Goal: Information Seeking & Learning: Learn about a topic

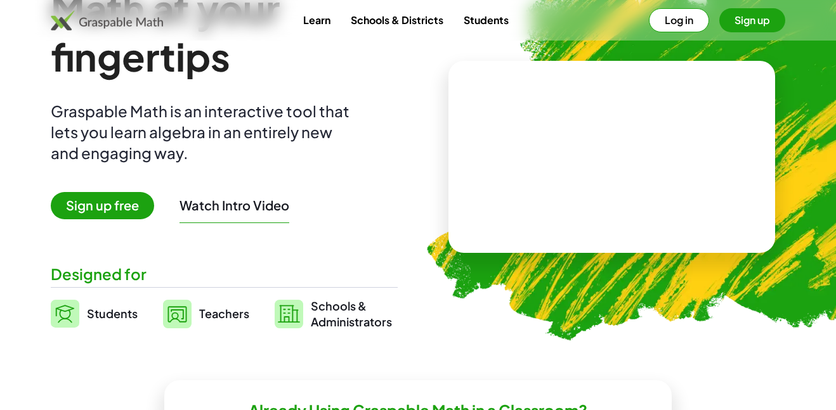
scroll to position [86, 0]
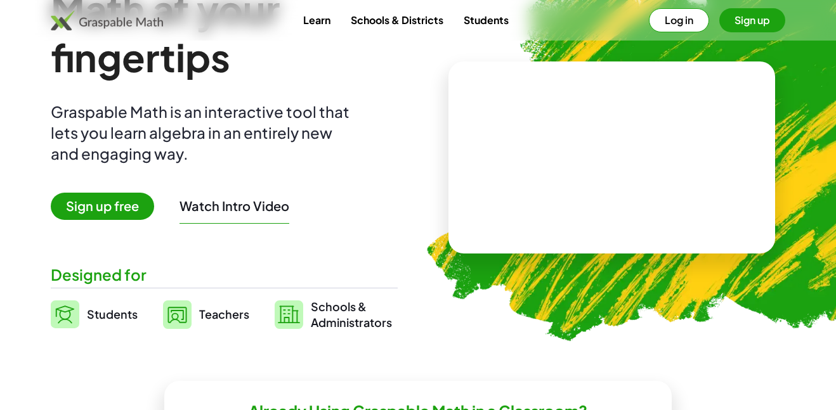
click at [114, 320] on span "Students" at bounding box center [112, 314] width 51 height 15
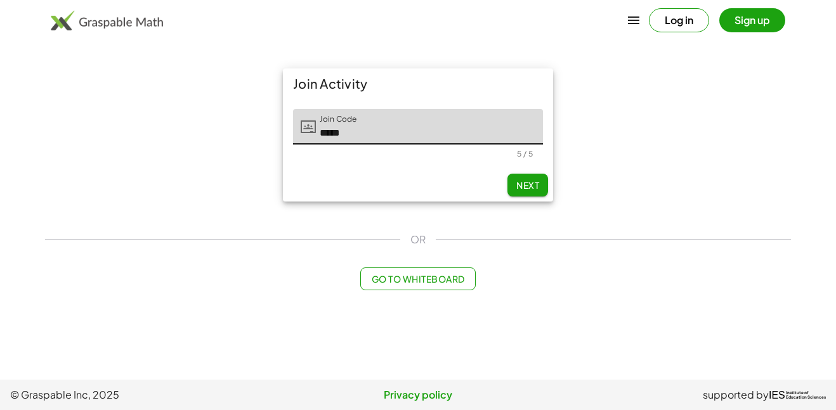
type input "*****"
click at [533, 181] on span "Next" at bounding box center [527, 184] width 23 height 11
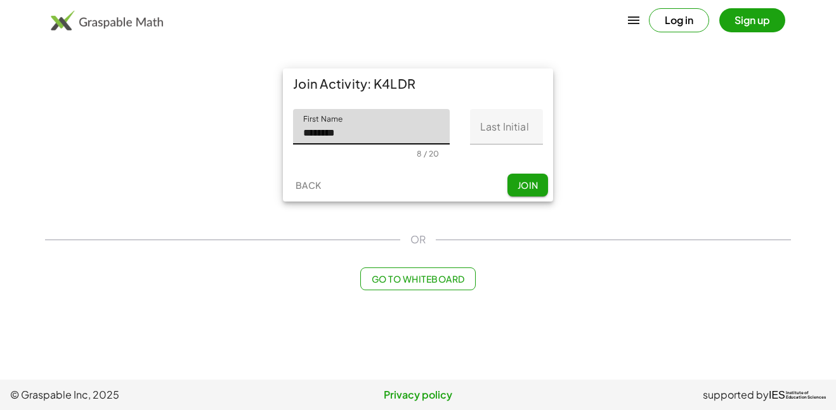
type input "********"
click at [525, 122] on input "Last Initial" at bounding box center [506, 127] width 73 height 36
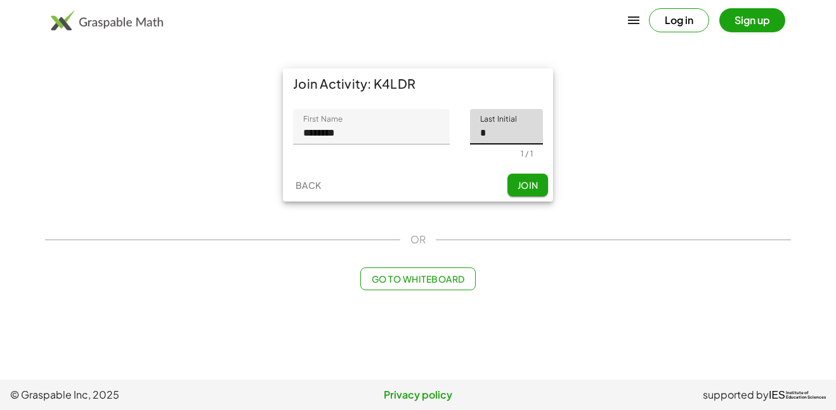
type input "*"
click at [537, 183] on span "Join" at bounding box center [527, 184] width 21 height 11
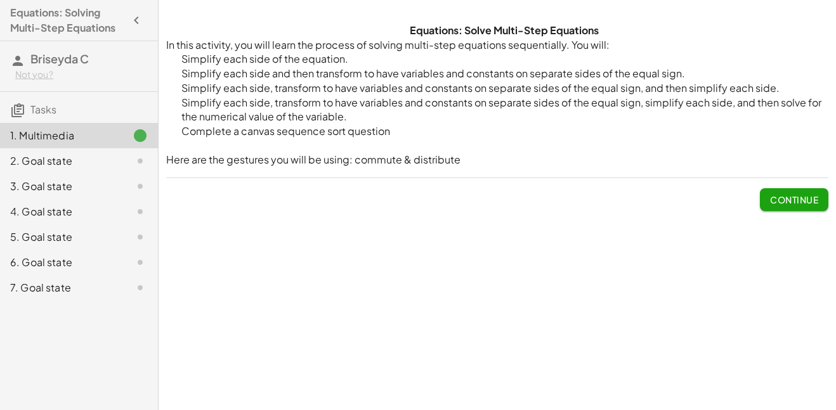
click at [802, 201] on span "Continue" at bounding box center [794, 199] width 48 height 11
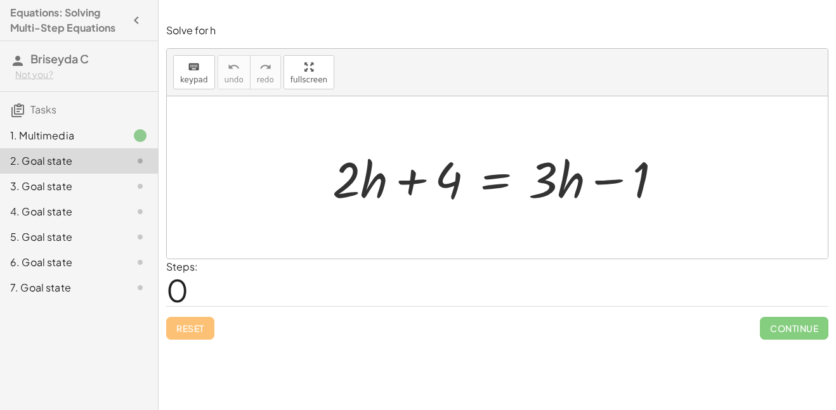
click at [561, 190] on div at bounding box center [502, 177] width 352 height 65
click at [544, 187] on div at bounding box center [502, 177] width 352 height 65
click at [335, 188] on div at bounding box center [502, 177] width 352 height 65
click at [345, 192] on div at bounding box center [502, 177] width 352 height 65
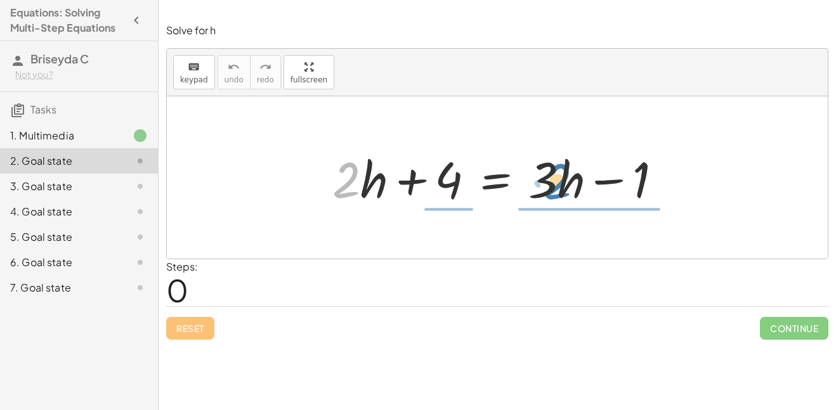
drag, startPoint x: 345, startPoint y: 192, endPoint x: 555, endPoint y: 193, distance: 209.8
click at [555, 193] on div at bounding box center [502, 177] width 352 height 65
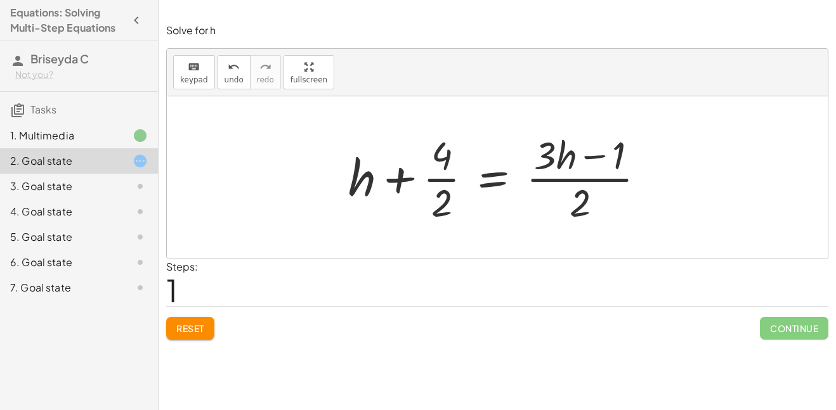
click at [196, 337] on button "Reset" at bounding box center [190, 328] width 48 height 23
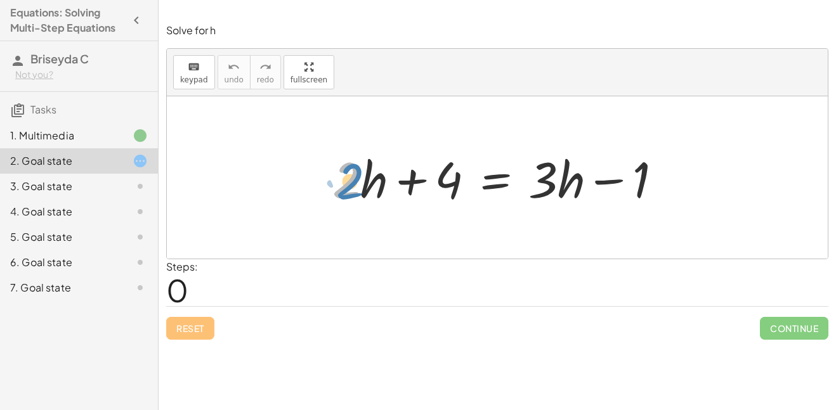
click at [349, 193] on div at bounding box center [502, 177] width 352 height 65
click at [355, 190] on div at bounding box center [502, 177] width 352 height 65
drag, startPoint x: 335, startPoint y: 200, endPoint x: 344, endPoint y: 200, distance: 8.9
click at [344, 200] on div at bounding box center [502, 177] width 352 height 65
click at [358, 191] on div at bounding box center [502, 177] width 352 height 65
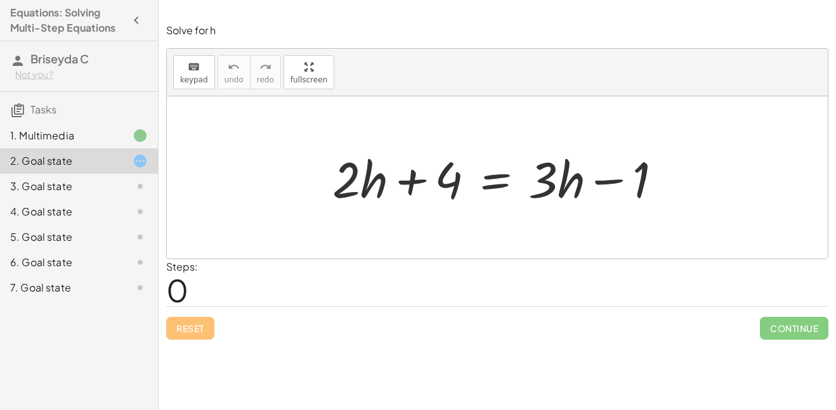
click at [349, 190] on div at bounding box center [502, 177] width 352 height 65
click at [351, 194] on div at bounding box center [502, 177] width 352 height 65
drag, startPoint x: 351, startPoint y: 190, endPoint x: 368, endPoint y: 187, distance: 16.7
click at [368, 187] on div at bounding box center [502, 177] width 352 height 65
click at [347, 192] on div at bounding box center [502, 177] width 352 height 65
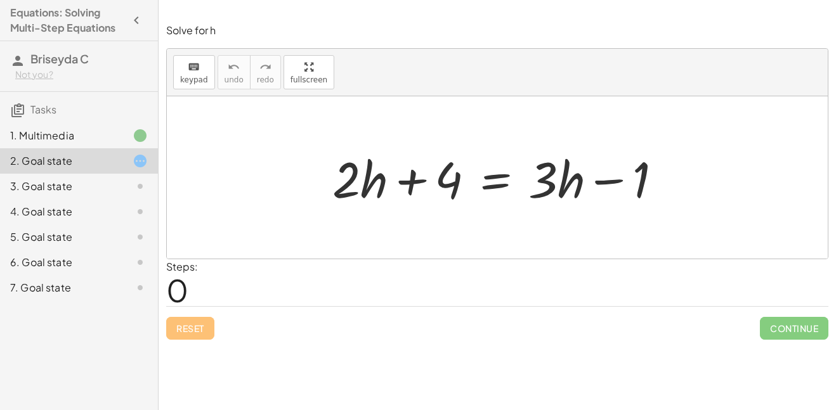
click at [351, 195] on div at bounding box center [502, 177] width 352 height 65
click at [351, 194] on div at bounding box center [502, 177] width 352 height 65
click at [352, 194] on div at bounding box center [502, 177] width 352 height 65
click at [365, 192] on div at bounding box center [502, 177] width 352 height 65
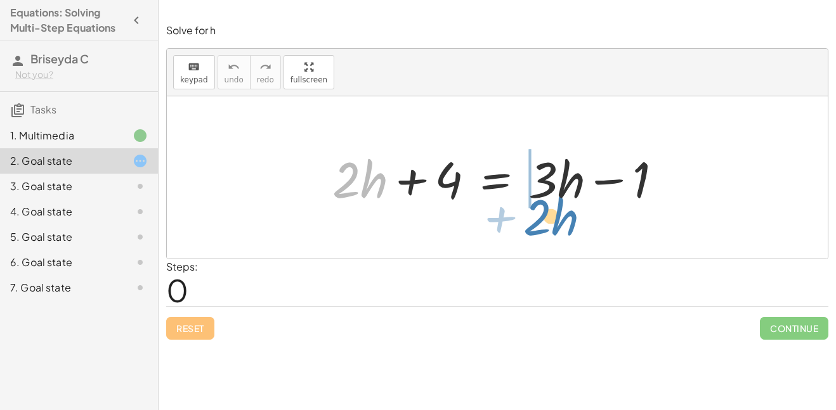
drag, startPoint x: 358, startPoint y: 193, endPoint x: 548, endPoint y: 230, distance: 193.8
click at [548, 230] on div "+ · 2 · h + · 2 · h + 4 = + · 3 · h − 1" at bounding box center [497, 177] width 661 height 162
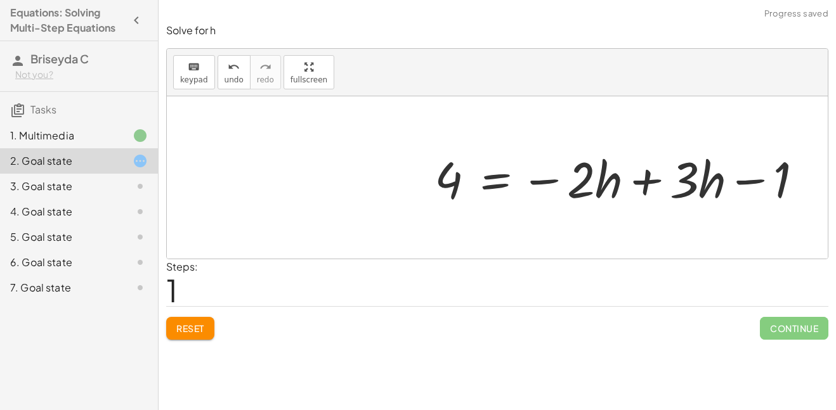
click at [647, 180] on div at bounding box center [623, 177] width 391 height 65
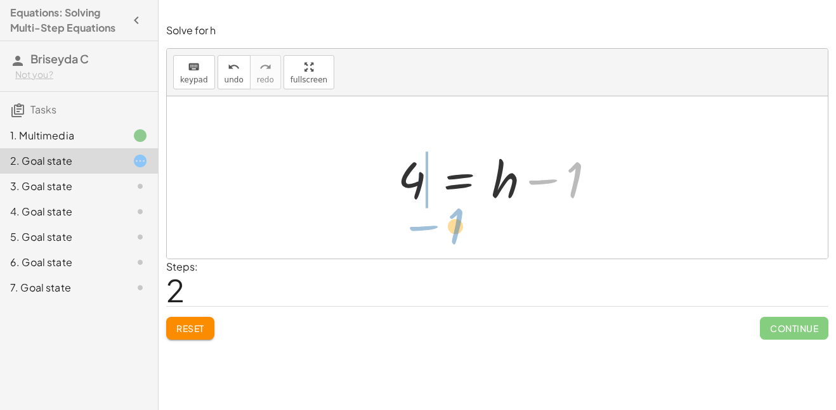
drag, startPoint x: 574, startPoint y: 178, endPoint x: 455, endPoint y: 224, distance: 127.9
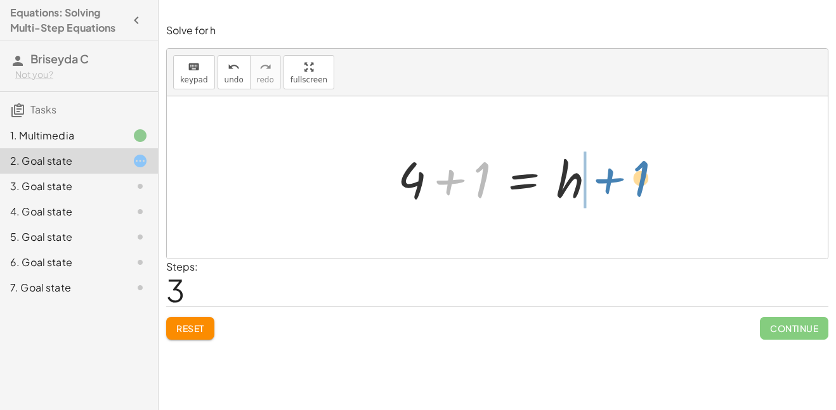
drag, startPoint x: 483, startPoint y: 171, endPoint x: 644, endPoint y: 168, distance: 161.1
click at [644, 168] on div "+ · 2 · h + 4 = + · 3 · h − 1 4 = − · 2 · h + · 3 · h − 1 4 = + · 1 · h − 1 4 =…" at bounding box center [497, 177] width 661 height 162
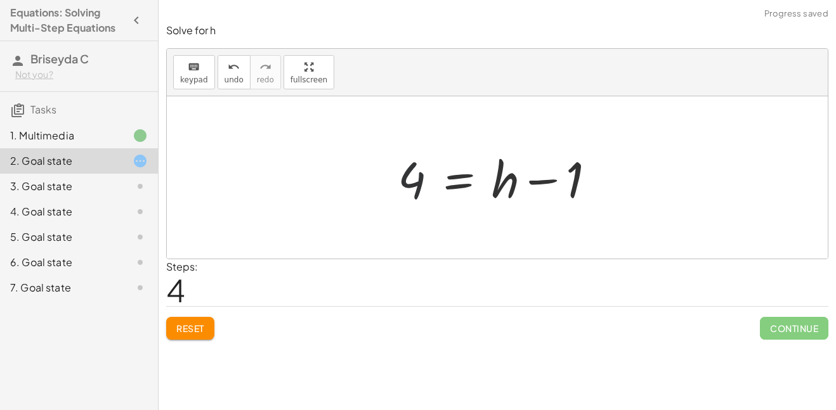
click at [418, 181] on div at bounding box center [501, 177] width 221 height 65
drag, startPoint x: 408, startPoint y: 186, endPoint x: 489, endPoint y: 228, distance: 91.9
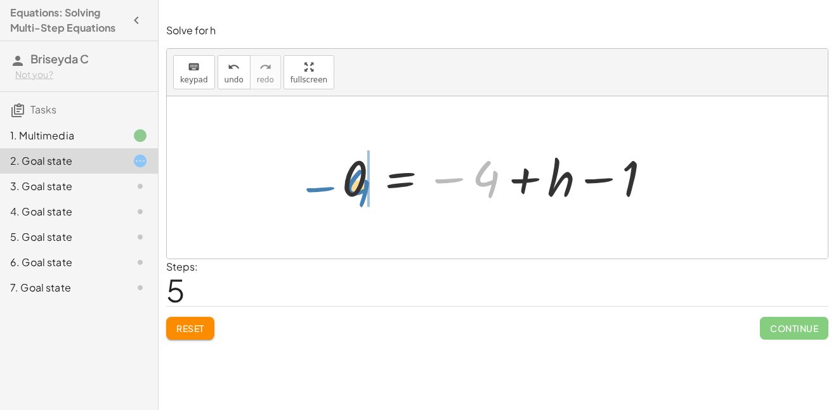
drag, startPoint x: 484, startPoint y: 188, endPoint x: 354, endPoint y: 197, distance: 130.9
click at [354, 197] on div at bounding box center [501, 177] width 332 height 63
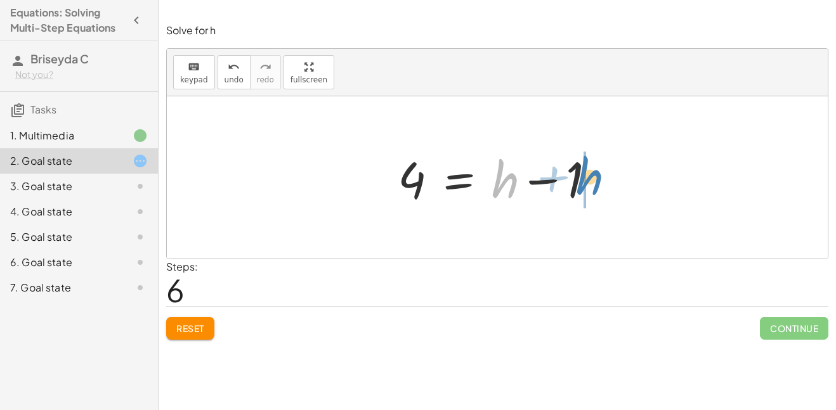
drag, startPoint x: 508, startPoint y: 183, endPoint x: 593, endPoint y: 179, distance: 84.4
click at [593, 179] on div at bounding box center [501, 177] width 221 height 65
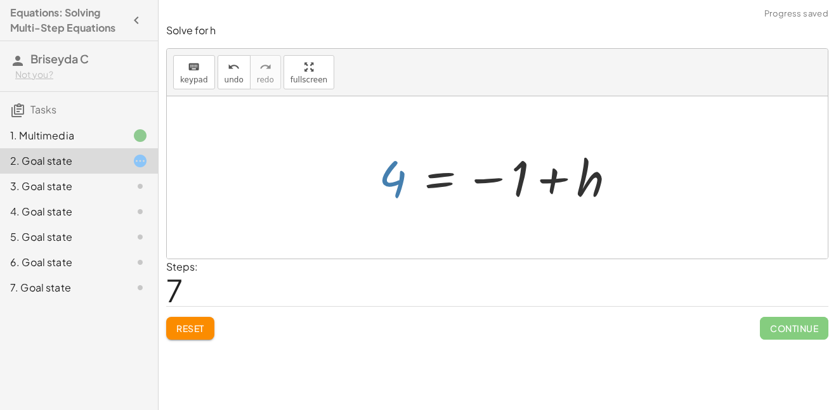
click at [393, 184] on div at bounding box center [501, 177] width 259 height 63
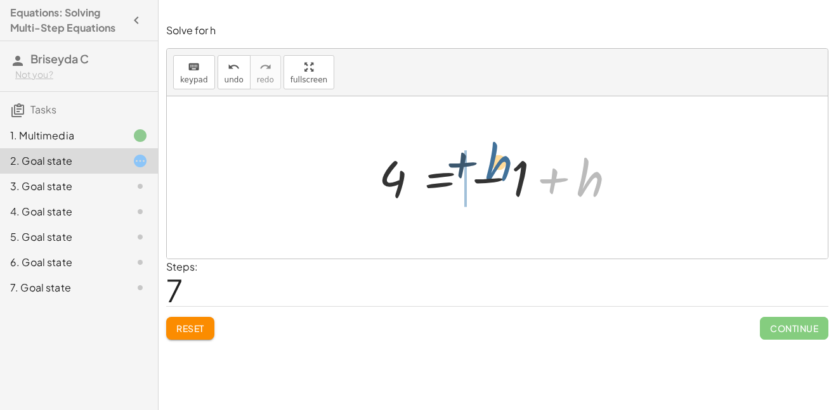
drag, startPoint x: 590, startPoint y: 170, endPoint x: 500, endPoint y: 155, distance: 91.8
click at [500, 155] on div at bounding box center [501, 177] width 259 height 63
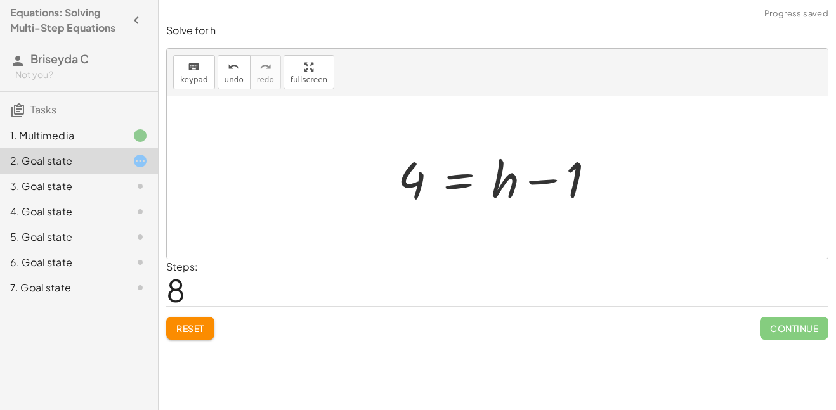
click at [118, 187] on div at bounding box center [130, 186] width 36 height 15
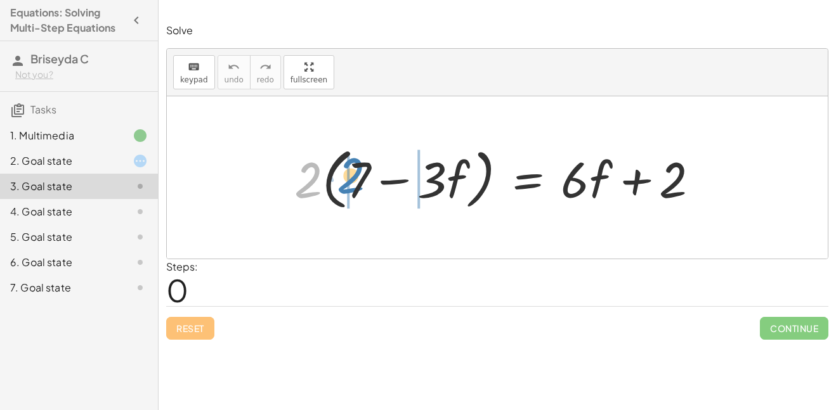
drag, startPoint x: 313, startPoint y: 175, endPoint x: 355, endPoint y: 171, distance: 42.7
click at [355, 171] on div at bounding box center [501, 177] width 427 height 73
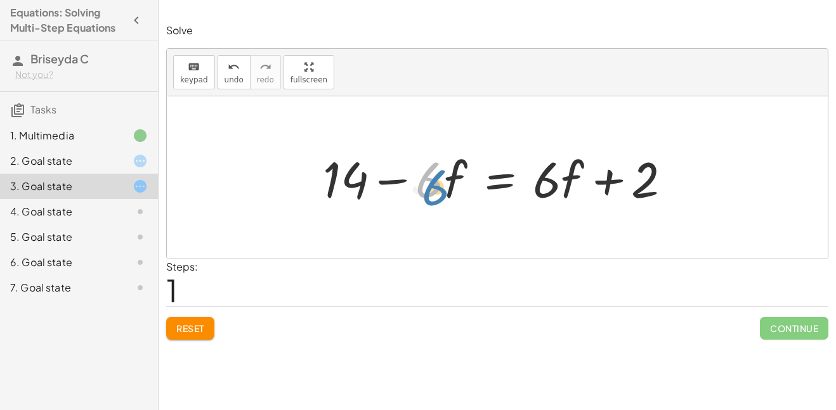
drag, startPoint x: 433, startPoint y: 183, endPoint x: 439, endPoint y: 191, distance: 9.9
click at [439, 191] on div at bounding box center [501, 177] width 371 height 65
click at [448, 190] on div at bounding box center [501, 177] width 371 height 65
drag, startPoint x: 442, startPoint y: 188, endPoint x: 453, endPoint y: 224, distance: 37.9
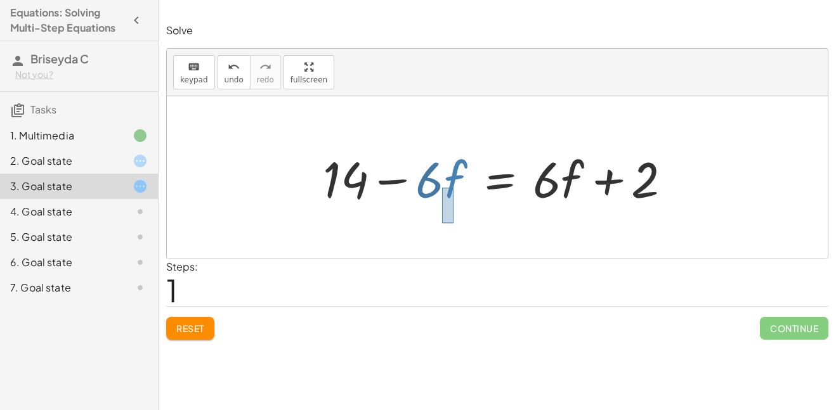
click at [453, 224] on div "· 2 · ( + 7 − · 3 · f ) = + · 6 · f + 2 + · 2 · 7 − · 2 · 3 · f = + · 6 · f + 2…" at bounding box center [497, 177] width 661 height 162
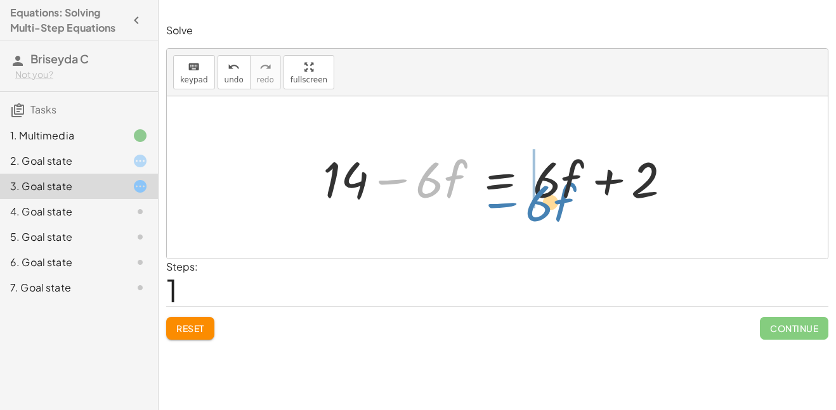
drag, startPoint x: 437, startPoint y: 195, endPoint x: 546, endPoint y: 219, distance: 111.5
click at [546, 219] on div "· 2 · ( + 7 − · 3 · f ) = + · 6 · f + 2 + · 2 · 7 − · 2 · 3 · f = + · 6 · f + 2…" at bounding box center [497, 177] width 661 height 162
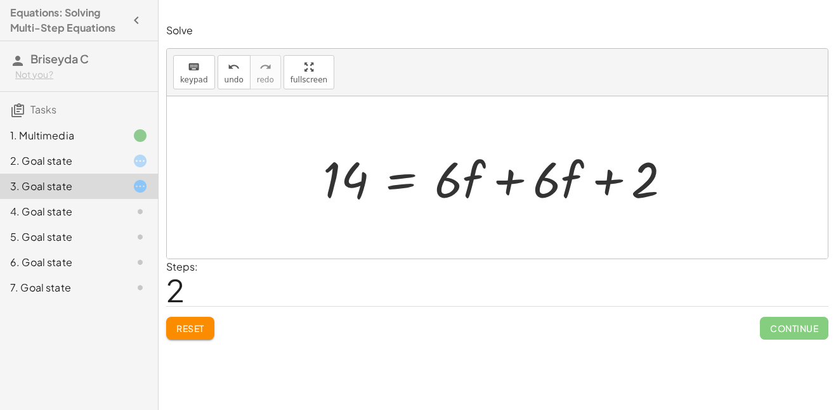
click at [455, 191] on div at bounding box center [501, 177] width 371 height 65
click at [466, 191] on div at bounding box center [501, 177] width 371 height 65
drag, startPoint x: 462, startPoint y: 187, endPoint x: 475, endPoint y: 217, distance: 32.6
click at [475, 217] on div "· 2 · ( + 7 − · 3 · f ) = + · 6 · f + 2 + · 2 · 7 − · 2 · 3 · f = + · 6 · f + 2…" at bounding box center [497, 177] width 661 height 162
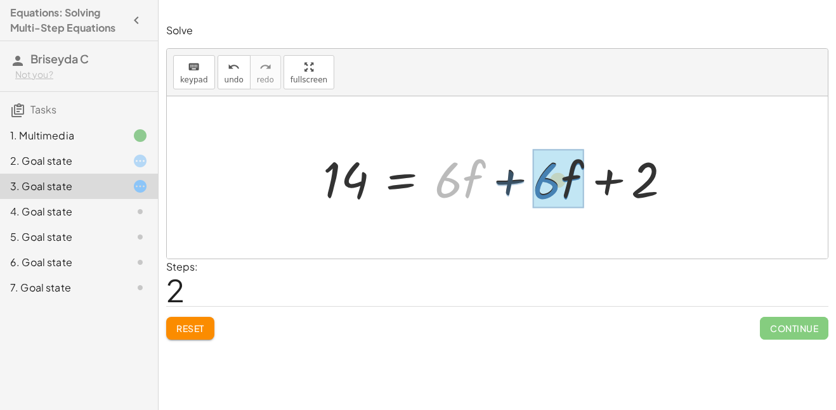
drag, startPoint x: 460, startPoint y: 188, endPoint x: 559, endPoint y: 188, distance: 98.9
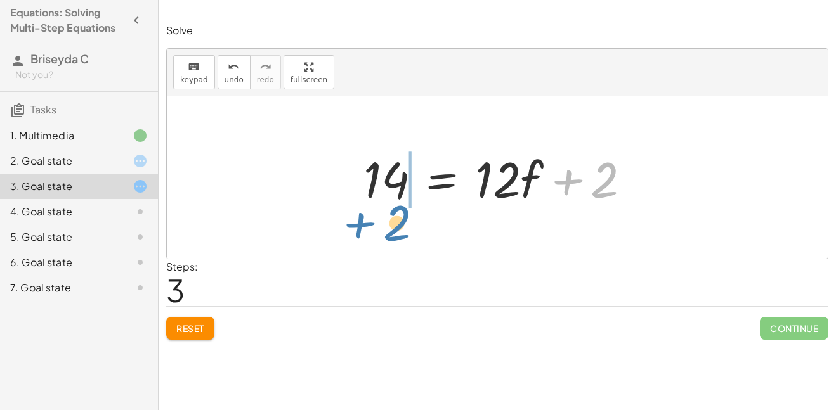
drag, startPoint x: 606, startPoint y: 182, endPoint x: 399, endPoint y: 225, distance: 211.7
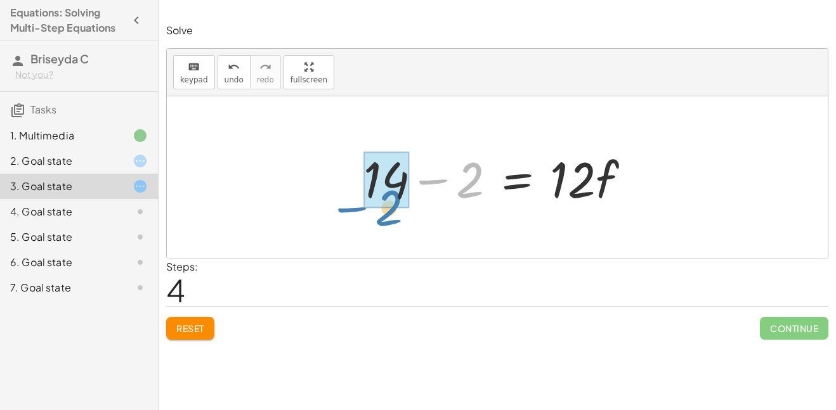
drag, startPoint x: 474, startPoint y: 186, endPoint x: 393, endPoint y: 214, distance: 85.8
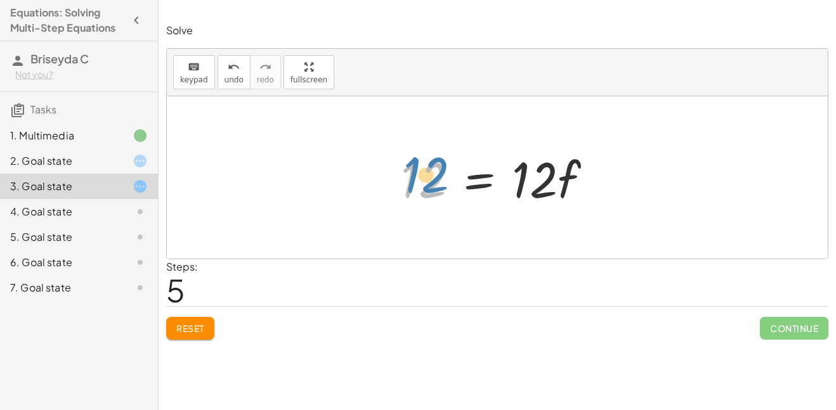
click at [424, 181] on div at bounding box center [501, 177] width 214 height 65
drag, startPoint x: 538, startPoint y: 178, endPoint x: 554, endPoint y: 179, distance: 16.5
click at [554, 179] on div at bounding box center [501, 177] width 214 height 65
click at [564, 179] on div at bounding box center [501, 177] width 214 height 65
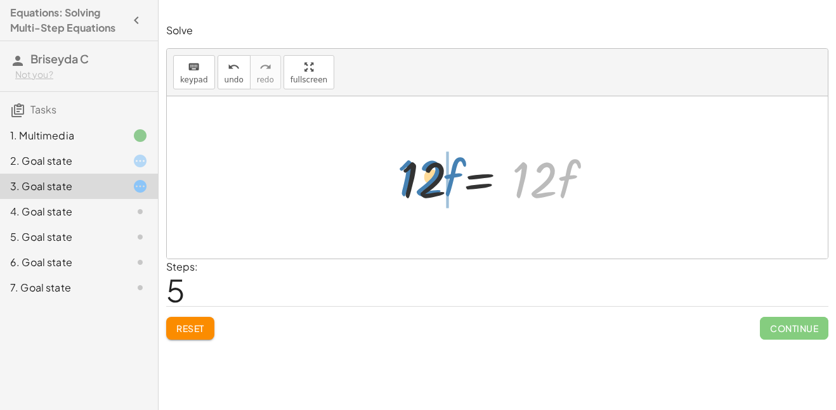
drag, startPoint x: 562, startPoint y: 179, endPoint x: 448, endPoint y: 178, distance: 114.8
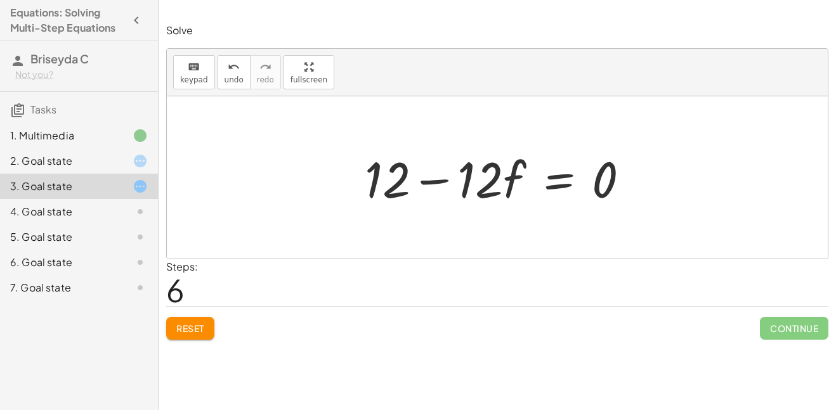
click at [471, 177] on div at bounding box center [501, 177] width 287 height 65
click at [510, 179] on div at bounding box center [501, 177] width 287 height 65
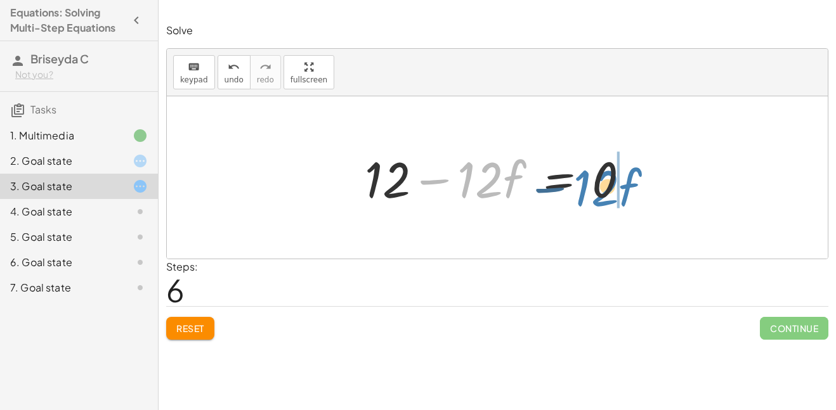
drag, startPoint x: 491, startPoint y: 182, endPoint x: 615, endPoint y: 186, distance: 124.3
click at [615, 186] on div at bounding box center [501, 177] width 287 height 65
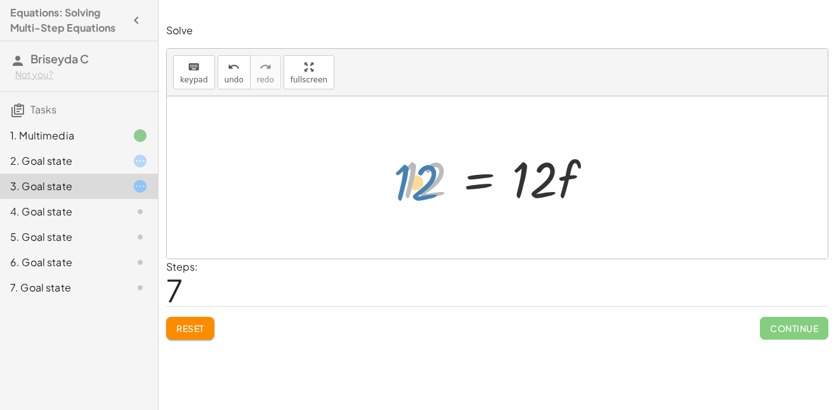
click at [416, 183] on div at bounding box center [501, 177] width 214 height 65
click at [99, 160] on div "2. Goal state" at bounding box center [61, 160] width 102 height 15
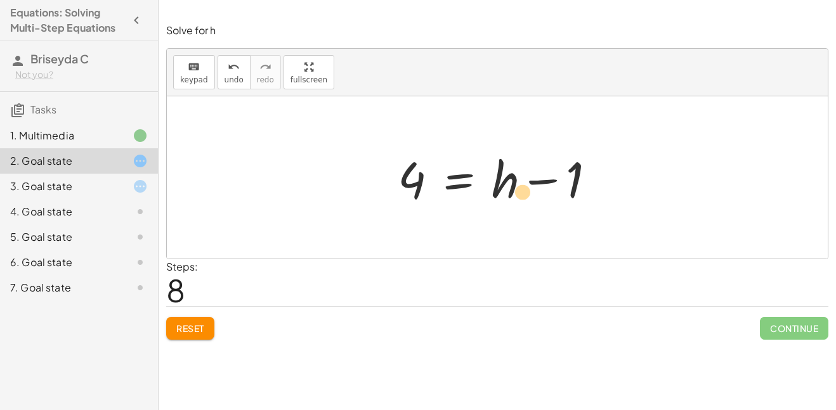
drag, startPoint x: 509, startPoint y: 182, endPoint x: 545, endPoint y: 197, distance: 39.0
click at [545, 197] on div at bounding box center [501, 177] width 221 height 65
click at [510, 188] on div at bounding box center [501, 177] width 221 height 65
drag, startPoint x: 574, startPoint y: 178, endPoint x: 567, endPoint y: 181, distance: 7.4
click at [567, 181] on div at bounding box center [501, 177] width 221 height 65
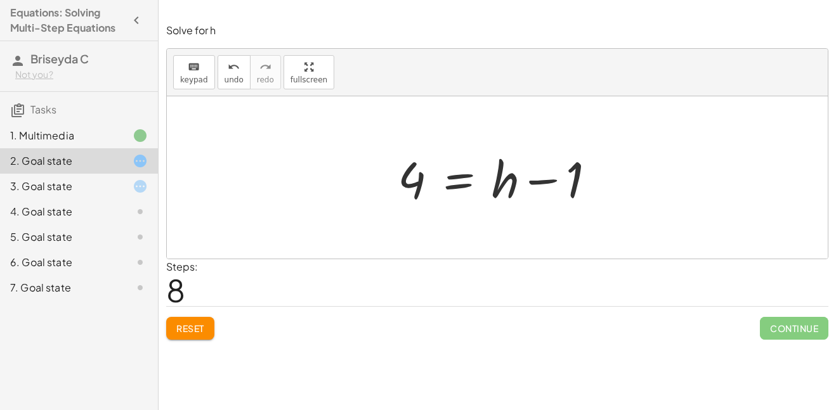
click at [107, 191] on div "3. Goal state" at bounding box center [61, 186] width 102 height 15
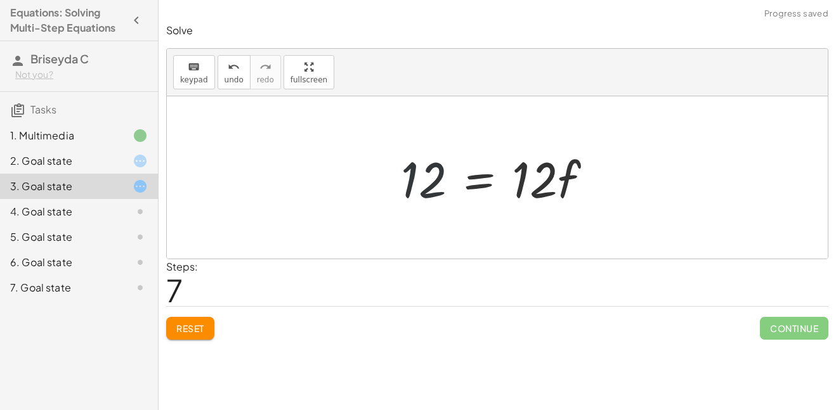
click at [421, 191] on div at bounding box center [501, 177] width 214 height 65
drag, startPoint x: 536, startPoint y: 179, endPoint x: 427, endPoint y: 214, distance: 114.5
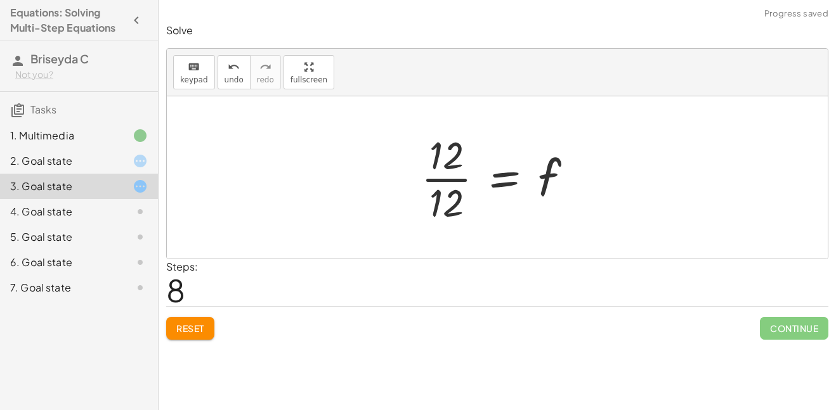
click at [451, 179] on div at bounding box center [502, 178] width 174 height 98
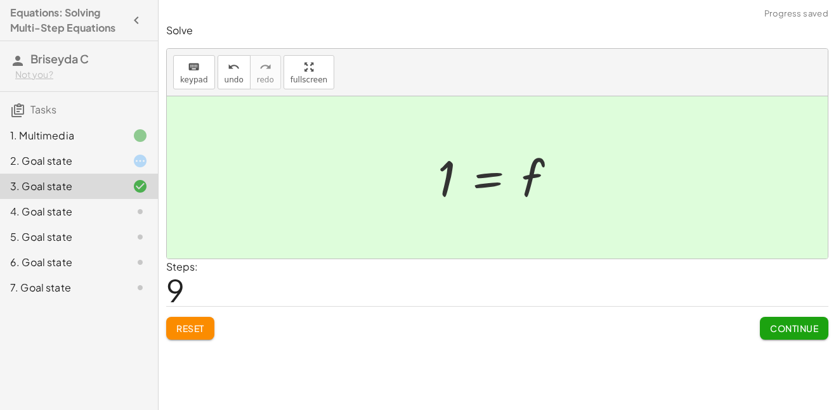
click at [111, 158] on div "2. Goal state" at bounding box center [61, 160] width 102 height 15
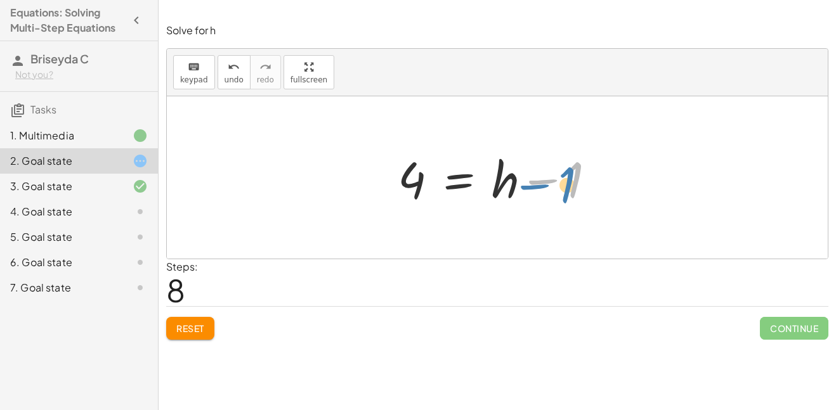
drag, startPoint x: 576, startPoint y: 179, endPoint x: 568, endPoint y: 183, distance: 9.1
click at [568, 183] on div at bounding box center [501, 177] width 221 height 65
drag, startPoint x: 571, startPoint y: 184, endPoint x: 415, endPoint y: 222, distance: 161.1
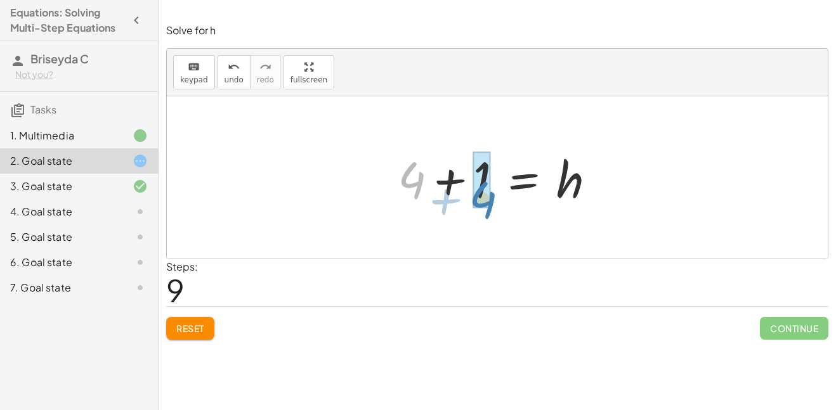
drag, startPoint x: 415, startPoint y: 178, endPoint x: 486, endPoint y: 197, distance: 73.5
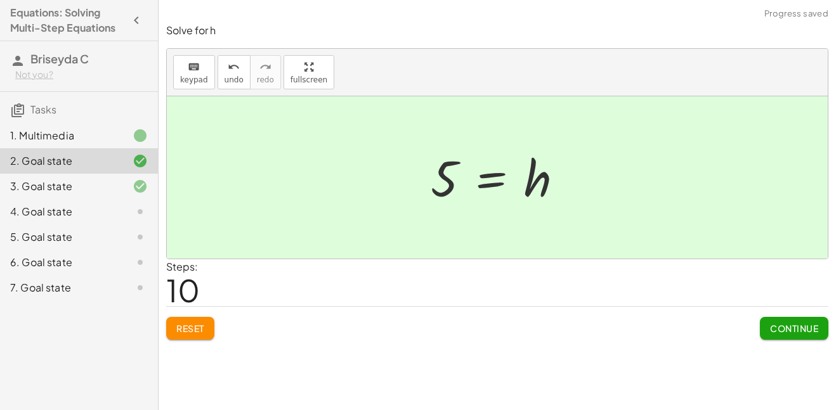
click at [777, 327] on span "Continue" at bounding box center [794, 328] width 48 height 11
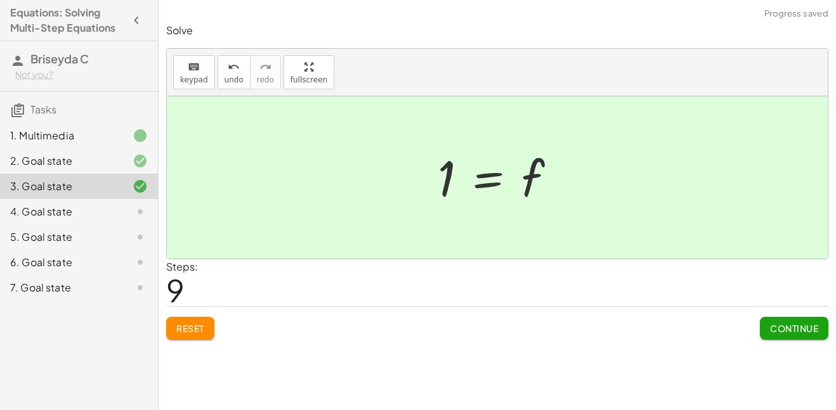
click at [777, 327] on span "Continue" at bounding box center [794, 328] width 48 height 11
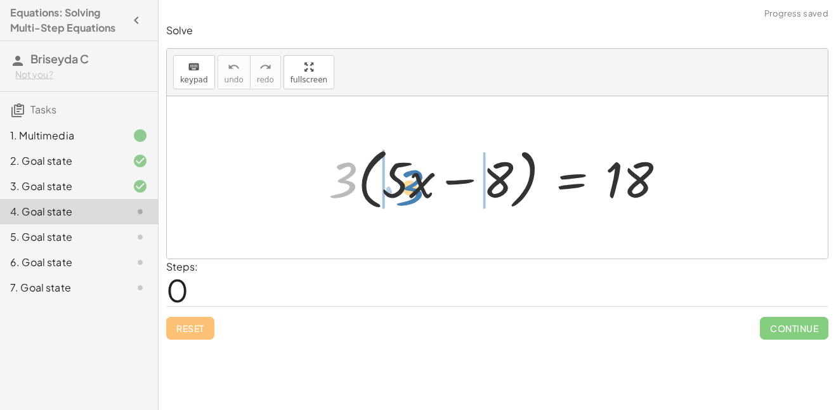
drag, startPoint x: 344, startPoint y: 176, endPoint x: 411, endPoint y: 184, distance: 67.0
click at [411, 184] on div at bounding box center [501, 177] width 359 height 73
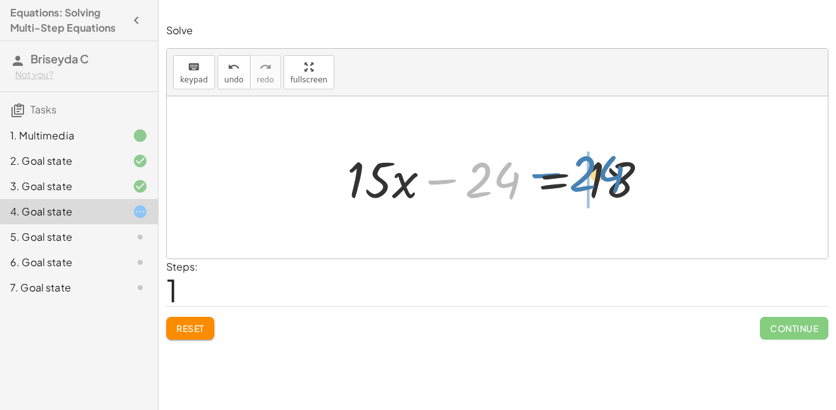
drag, startPoint x: 488, startPoint y: 178, endPoint x: 591, endPoint y: 172, distance: 104.2
click at [591, 172] on div at bounding box center [501, 177] width 323 height 65
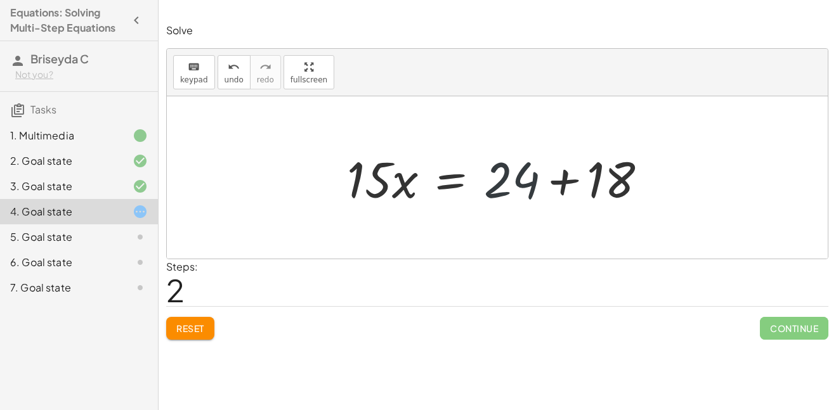
click at [514, 171] on div at bounding box center [501, 177] width 323 height 65
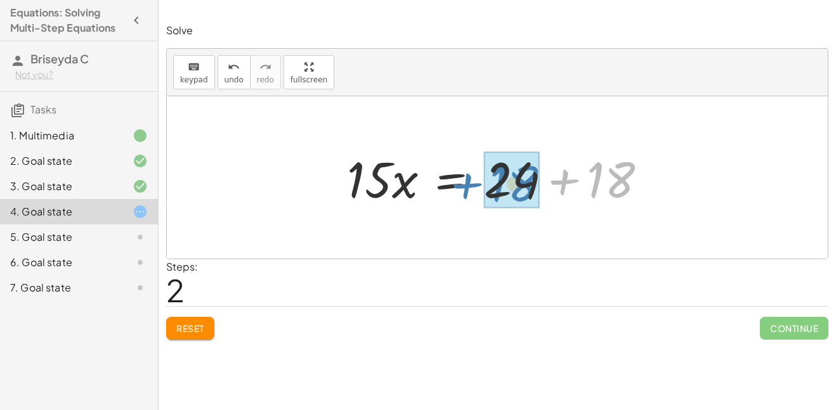
drag, startPoint x: 614, startPoint y: 178, endPoint x: 517, endPoint y: 183, distance: 97.1
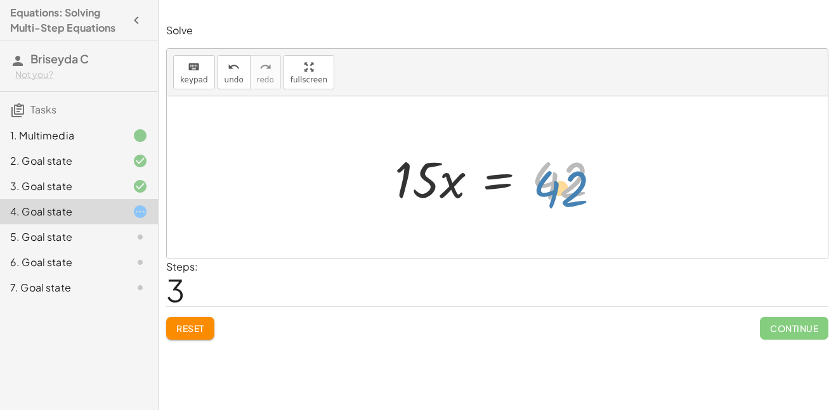
drag, startPoint x: 555, startPoint y: 181, endPoint x: 557, endPoint y: 188, distance: 6.6
click at [557, 188] on div at bounding box center [502, 177] width 228 height 65
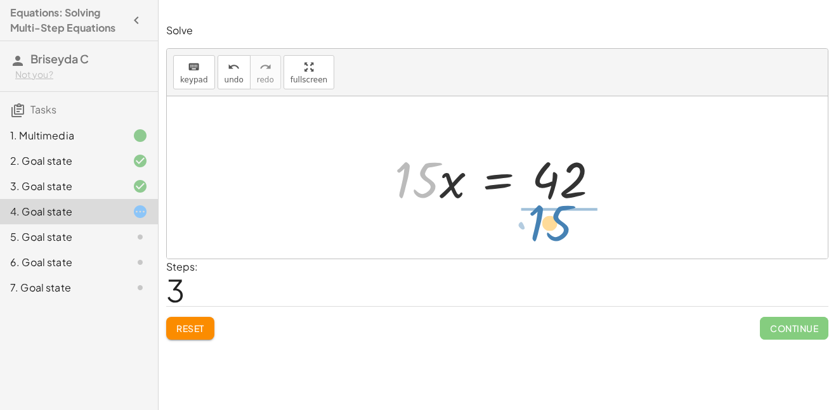
drag, startPoint x: 410, startPoint y: 184, endPoint x: 543, endPoint y: 230, distance: 141.3
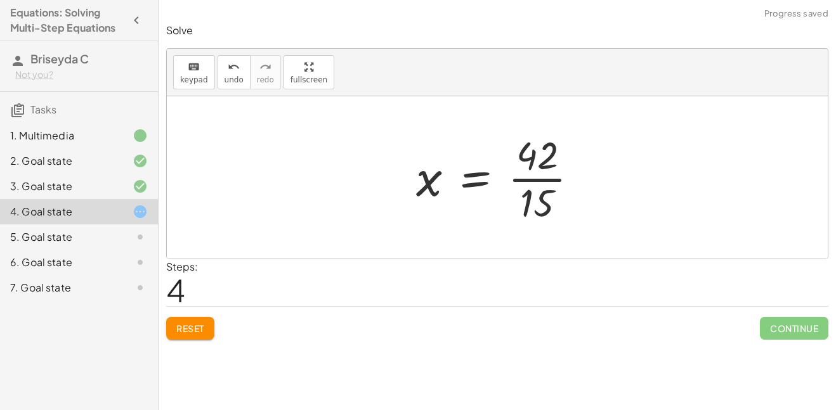
click at [541, 181] on div at bounding box center [502, 178] width 185 height 98
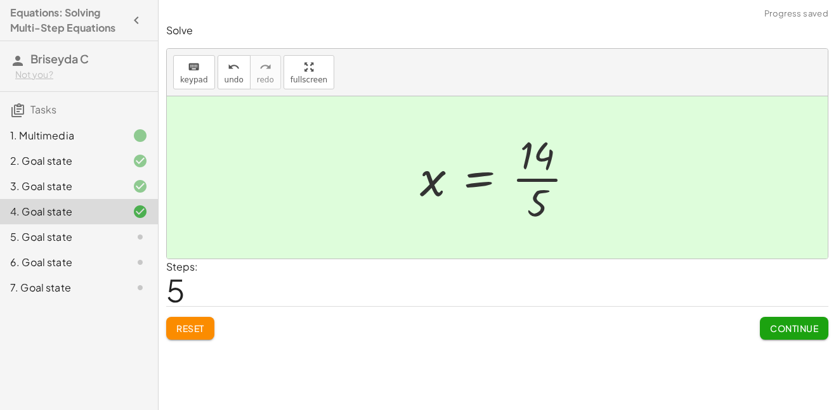
click at [774, 324] on span "Continue" at bounding box center [794, 328] width 48 height 11
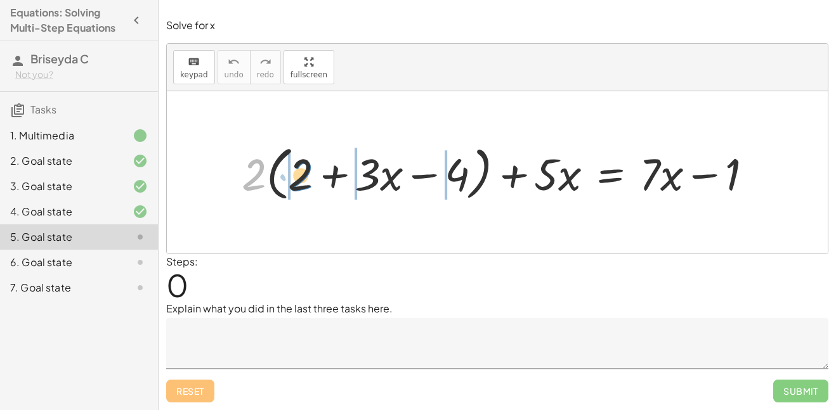
drag, startPoint x: 256, startPoint y: 176, endPoint x: 303, endPoint y: 177, distance: 46.9
click at [303, 177] on div at bounding box center [501, 172] width 533 height 65
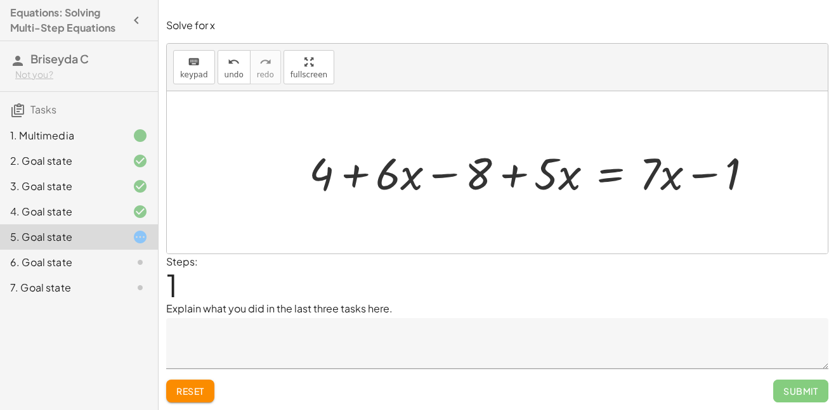
click at [392, 176] on div at bounding box center [535, 172] width 466 height 58
click at [407, 183] on div at bounding box center [535, 172] width 466 height 58
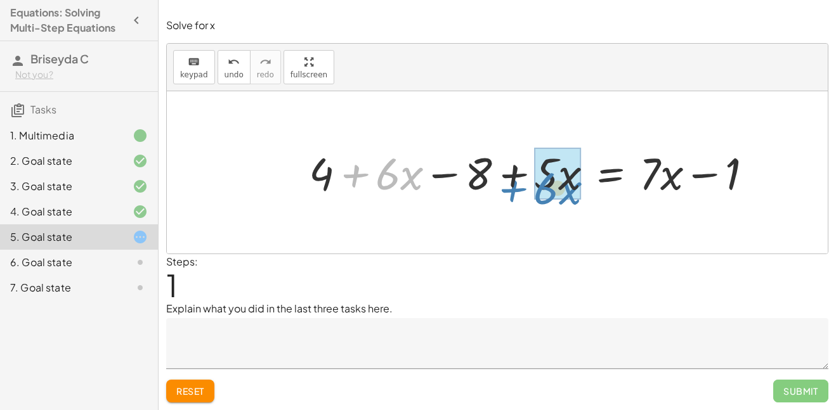
drag, startPoint x: 391, startPoint y: 178, endPoint x: 546, endPoint y: 191, distance: 155.3
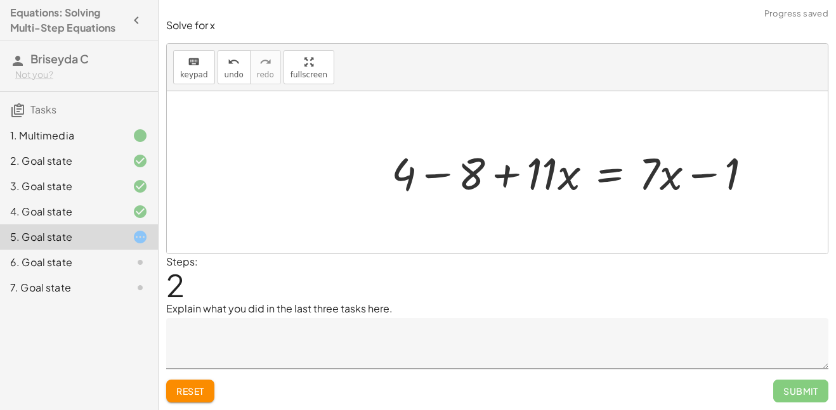
click at [536, 183] on div at bounding box center [577, 172] width 384 height 58
click at [562, 185] on div at bounding box center [577, 172] width 384 height 58
drag, startPoint x: 556, startPoint y: 178, endPoint x: 570, endPoint y: 178, distance: 14.0
click at [570, 178] on div at bounding box center [577, 172] width 384 height 58
click at [546, 198] on div at bounding box center [577, 172] width 384 height 58
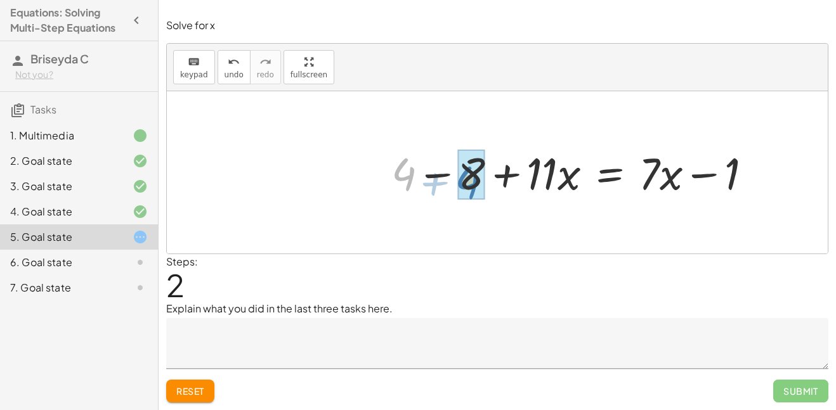
drag, startPoint x: 403, startPoint y: 176, endPoint x: 467, endPoint y: 184, distance: 63.9
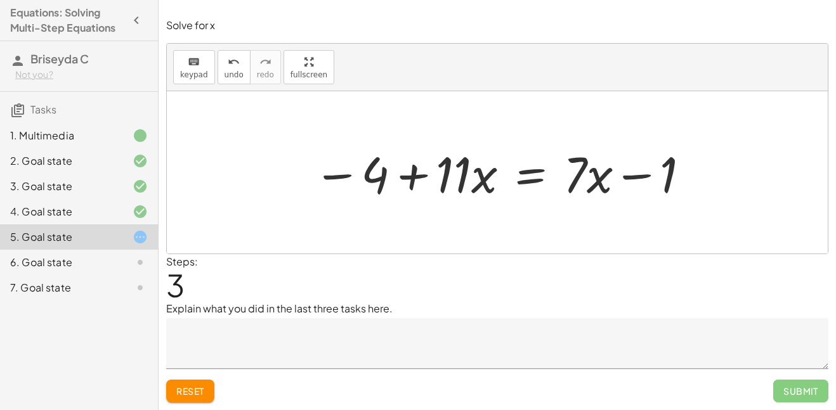
click at [456, 162] on div at bounding box center [502, 172] width 391 height 65
click at [482, 178] on div at bounding box center [502, 172] width 391 height 65
click at [458, 175] on div at bounding box center [502, 172] width 391 height 65
drag, startPoint x: 377, startPoint y: 180, endPoint x: 365, endPoint y: 181, distance: 12.1
click at [365, 181] on div at bounding box center [502, 172] width 391 height 65
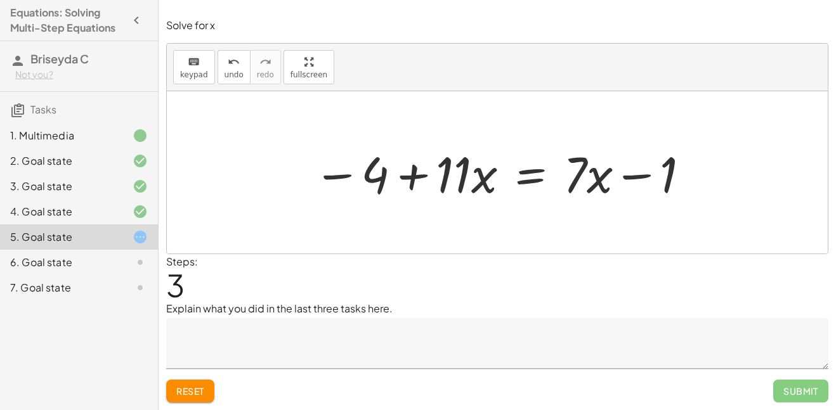
click at [441, 176] on div at bounding box center [502, 172] width 391 height 65
click at [481, 179] on div at bounding box center [502, 172] width 391 height 65
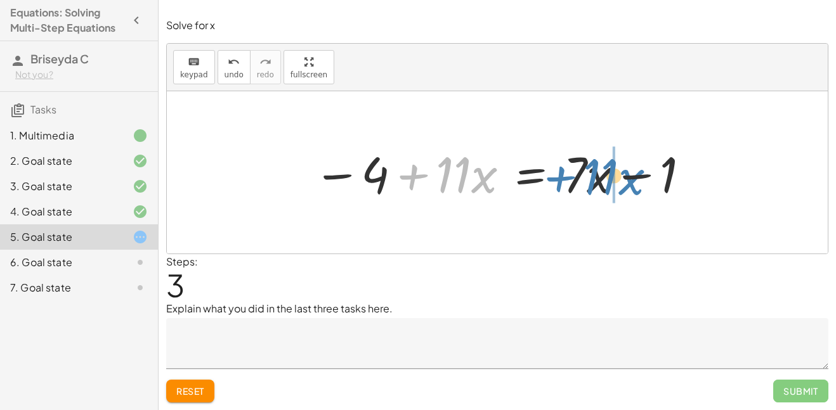
drag, startPoint x: 458, startPoint y: 176, endPoint x: 600, endPoint y: 179, distance: 141.4
click at [600, 179] on div at bounding box center [502, 172] width 391 height 65
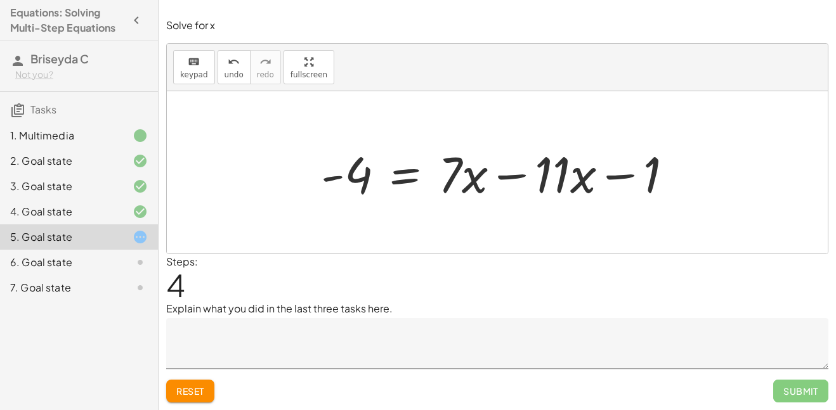
click at [546, 179] on div at bounding box center [501, 172] width 375 height 65
click at [574, 181] on div at bounding box center [501, 172] width 375 height 65
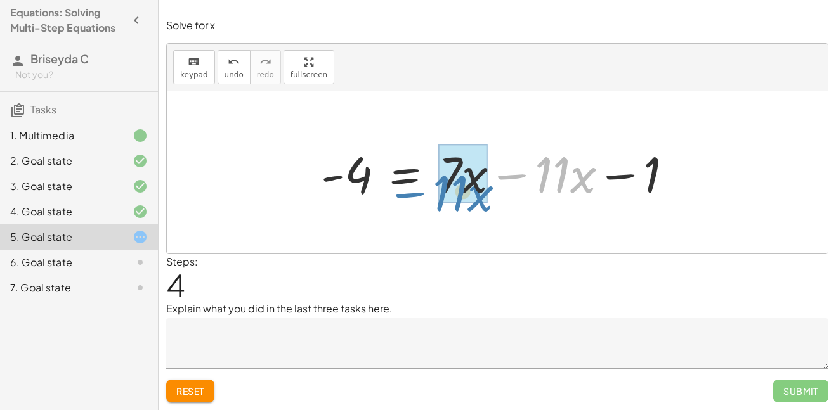
drag, startPoint x: 565, startPoint y: 180, endPoint x: 463, endPoint y: 198, distance: 103.0
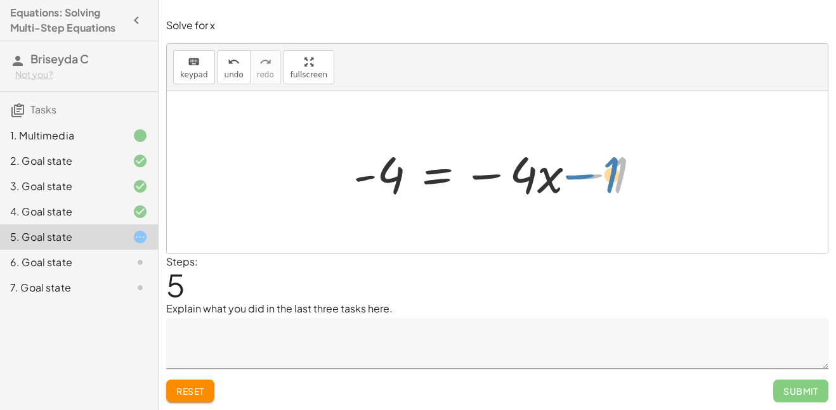
drag, startPoint x: 614, startPoint y: 177, endPoint x: 607, endPoint y: 179, distance: 7.2
click at [607, 179] on div at bounding box center [502, 172] width 310 height 65
drag, startPoint x: 392, startPoint y: 170, endPoint x: 380, endPoint y: 176, distance: 13.1
click at [380, 176] on div at bounding box center [502, 172] width 310 height 65
drag, startPoint x: 622, startPoint y: 177, endPoint x: 428, endPoint y: 208, distance: 196.5
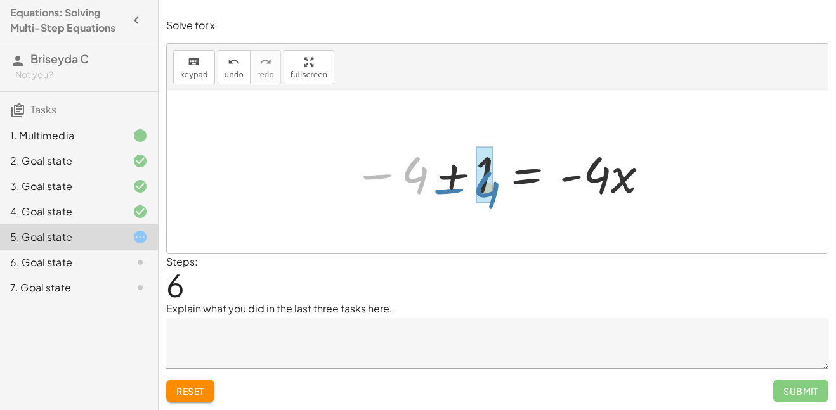
drag, startPoint x: 417, startPoint y: 172, endPoint x: 489, endPoint y: 186, distance: 73.6
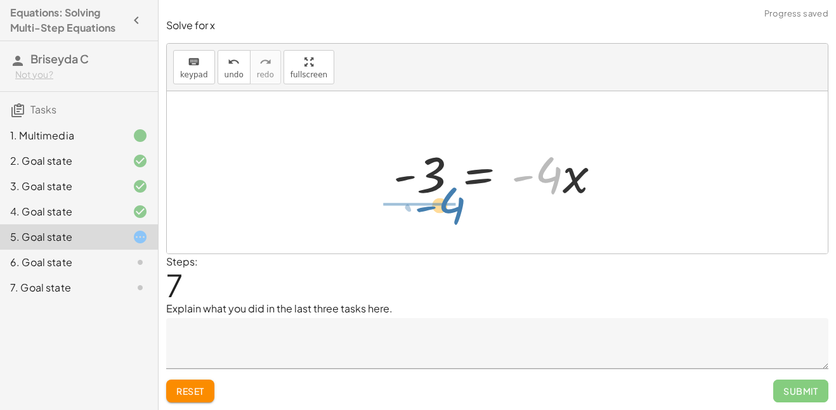
drag, startPoint x: 543, startPoint y: 177, endPoint x: 433, endPoint y: 207, distance: 113.8
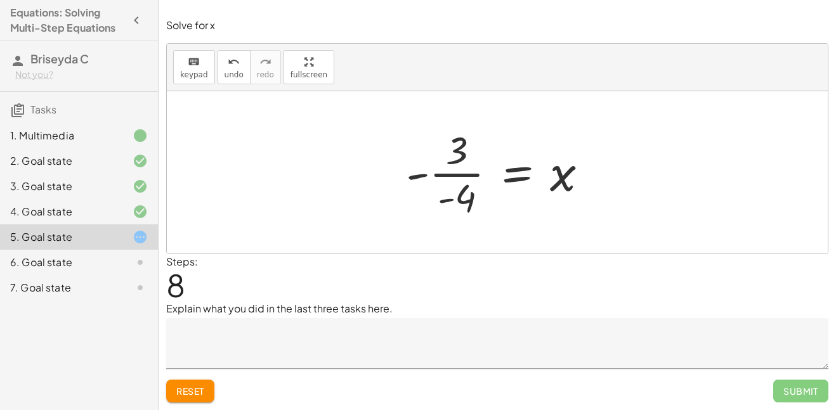
click at [401, 310] on p "Explain what you did in the last three tasks here." at bounding box center [497, 308] width 662 height 15
click at [382, 311] on p "Explain what you did in the last three tasks here." at bounding box center [497, 308] width 662 height 15
click at [412, 311] on p "Explain what you did in the last three tasks here." at bounding box center [497, 308] width 662 height 15
click at [382, 310] on p "Explain what you did in the last three tasks here." at bounding box center [497, 308] width 662 height 15
click at [339, 345] on textarea at bounding box center [497, 343] width 662 height 51
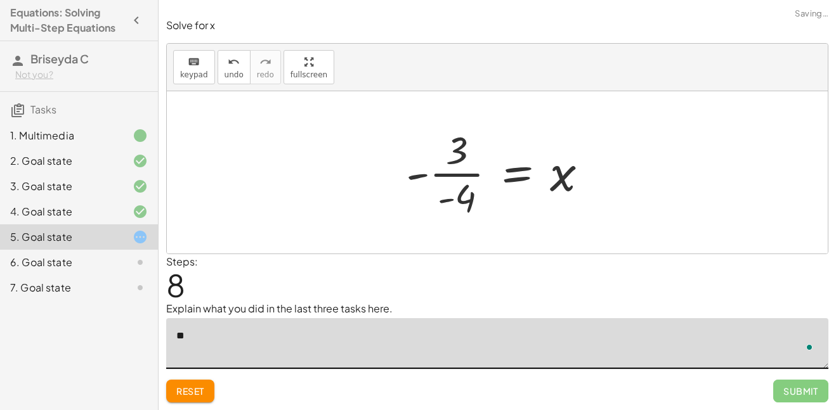
type textarea "*"
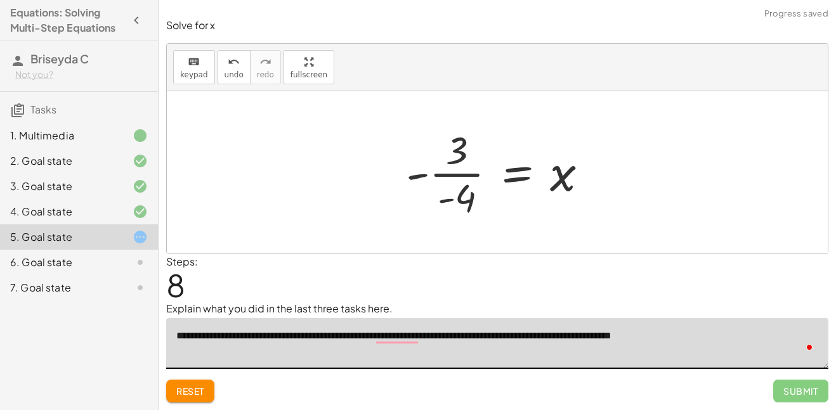
type textarea "**********"
click at [742, 306] on p "Explain what you did in the last three tasks here." at bounding box center [497, 308] width 662 height 15
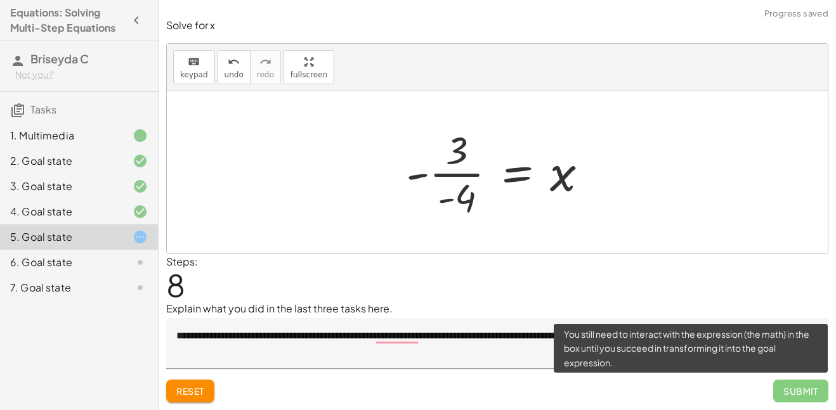
click at [791, 385] on span "Submit" at bounding box center [800, 391] width 55 height 23
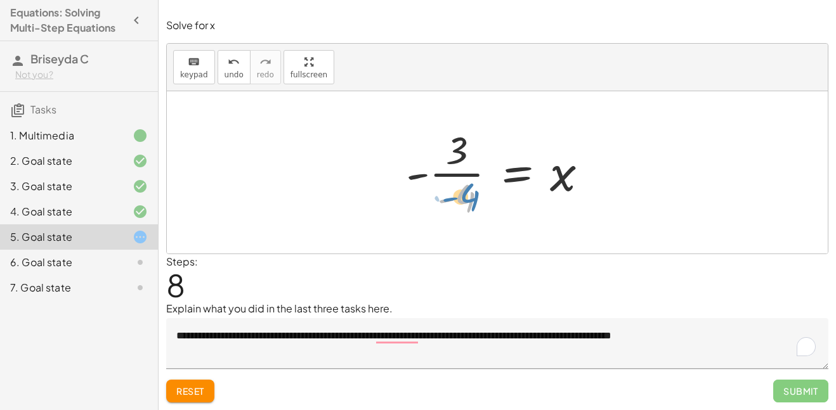
click at [463, 185] on div at bounding box center [501, 173] width 205 height 98
drag, startPoint x: 414, startPoint y: 178, endPoint x: 439, endPoint y: 205, distance: 36.8
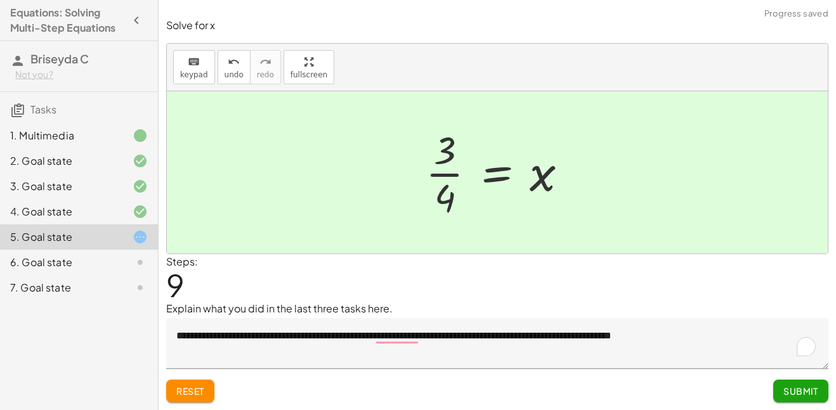
click at [797, 399] on button "Submit" at bounding box center [800, 391] width 55 height 23
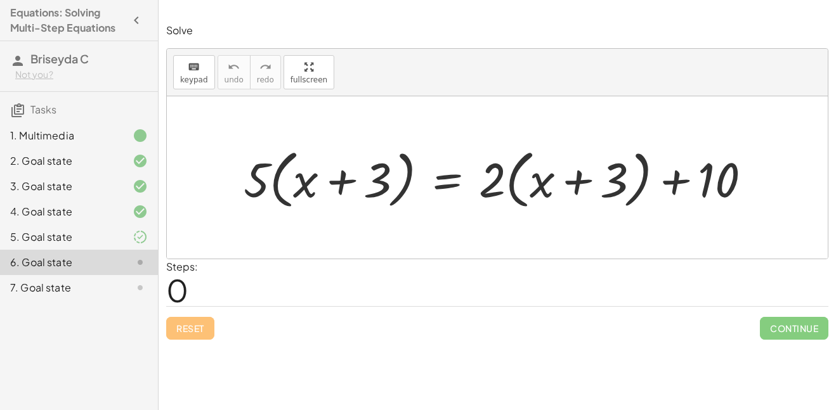
click at [139, 231] on icon at bounding box center [140, 236] width 15 height 15
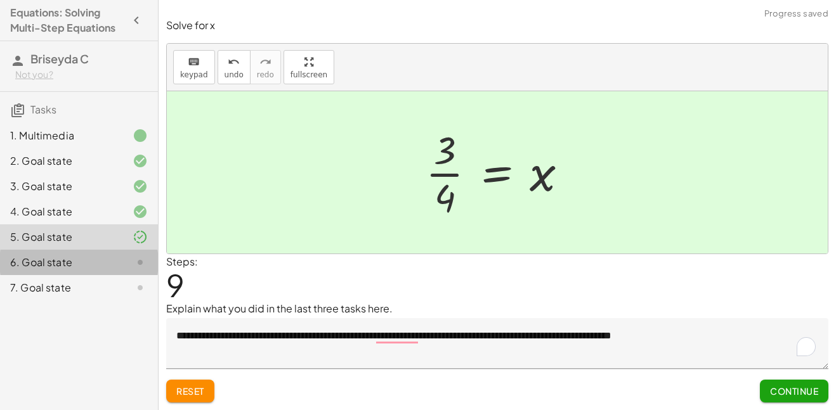
click at [113, 270] on div "6. Goal state" at bounding box center [79, 262] width 158 height 25
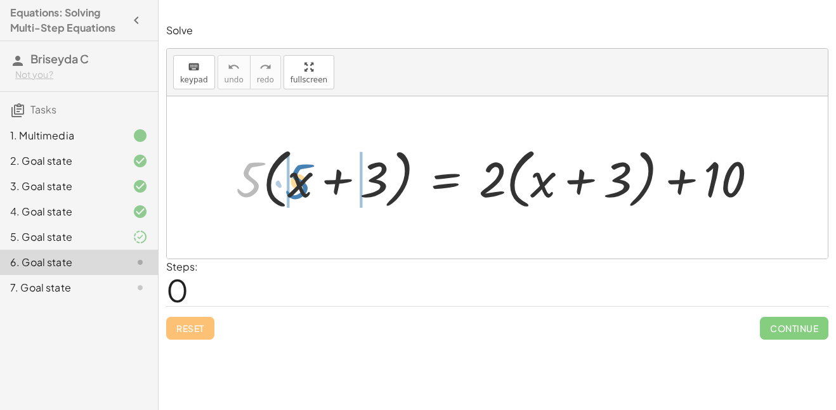
drag, startPoint x: 250, startPoint y: 185, endPoint x: 299, endPoint y: 186, distance: 48.8
click at [299, 186] on div at bounding box center [501, 177] width 545 height 72
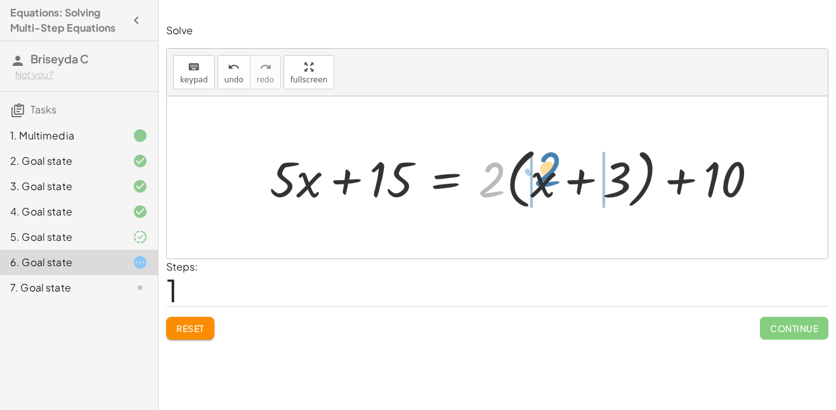
drag, startPoint x: 493, startPoint y: 190, endPoint x: 546, endPoint y: 186, distance: 53.4
click at [546, 186] on div at bounding box center [518, 177] width 511 height 72
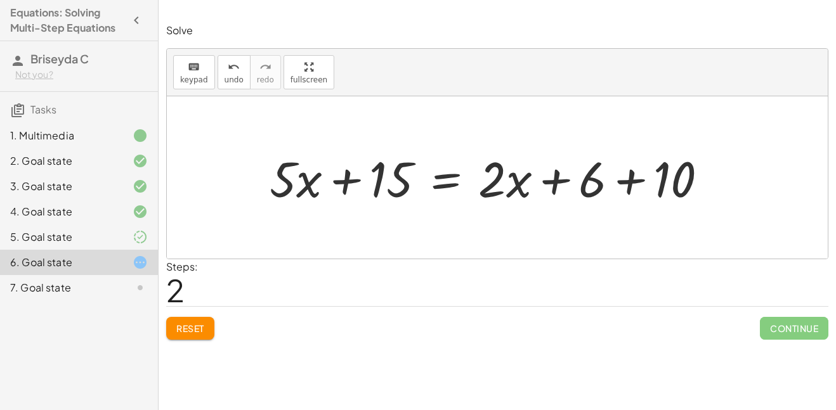
click at [288, 188] on div at bounding box center [493, 177] width 460 height 65
click at [304, 189] on div at bounding box center [493, 177] width 460 height 65
drag, startPoint x: 297, startPoint y: 186, endPoint x: 515, endPoint y: 192, distance: 218.2
click at [515, 192] on div at bounding box center [493, 177] width 460 height 65
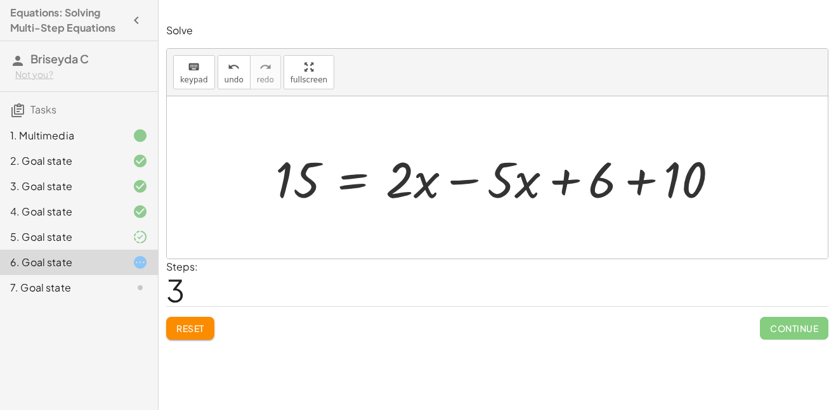
click at [508, 188] on div at bounding box center [502, 177] width 466 height 65
click at [521, 190] on div at bounding box center [502, 177] width 466 height 65
click at [427, 190] on div at bounding box center [502, 177] width 466 height 65
click at [401, 187] on div at bounding box center [502, 177] width 466 height 65
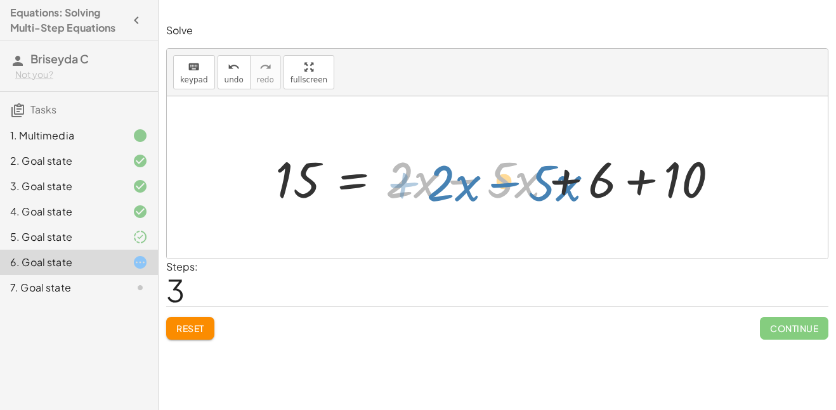
drag, startPoint x: 514, startPoint y: 180, endPoint x: 544, endPoint y: 183, distance: 30.6
click at [544, 183] on div at bounding box center [502, 177] width 466 height 65
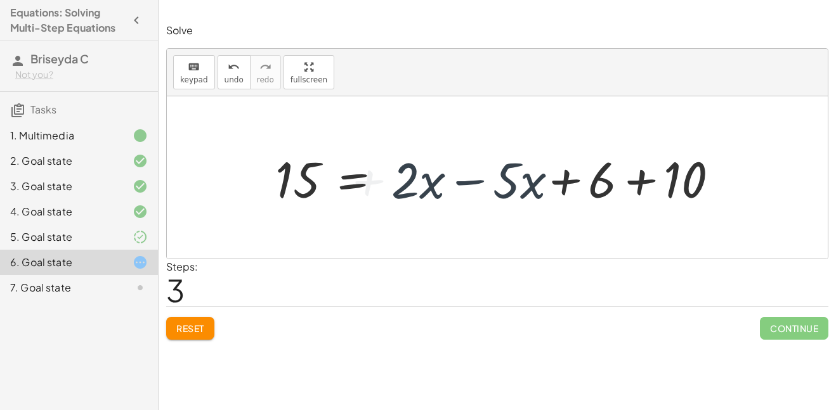
click at [521, 215] on div at bounding box center [497, 177] width 661 height 162
click at [502, 193] on div at bounding box center [502, 177] width 466 height 65
click at [522, 191] on div at bounding box center [502, 177] width 466 height 65
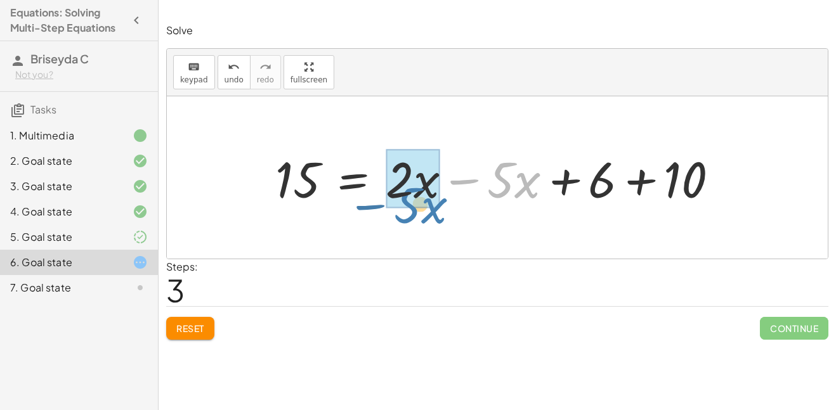
drag, startPoint x: 515, startPoint y: 181, endPoint x: 418, endPoint y: 205, distance: 99.3
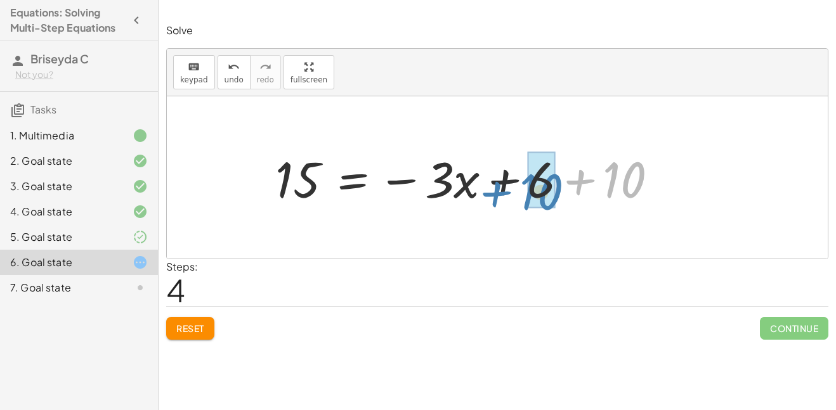
drag, startPoint x: 619, startPoint y: 175, endPoint x: 536, endPoint y: 187, distance: 84.5
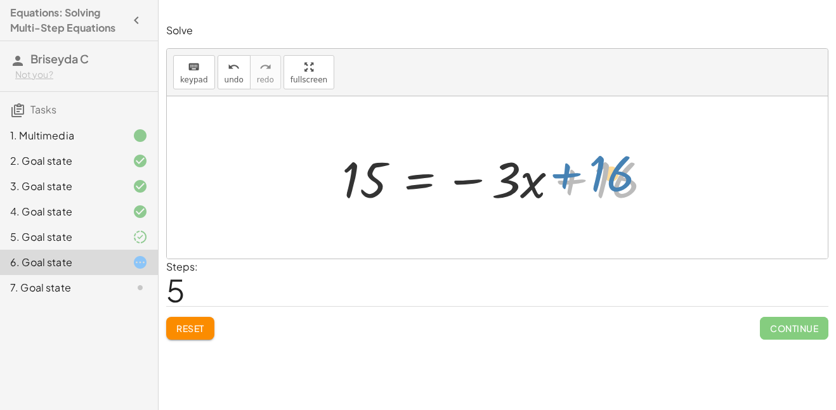
click at [611, 184] on div at bounding box center [501, 177] width 332 height 65
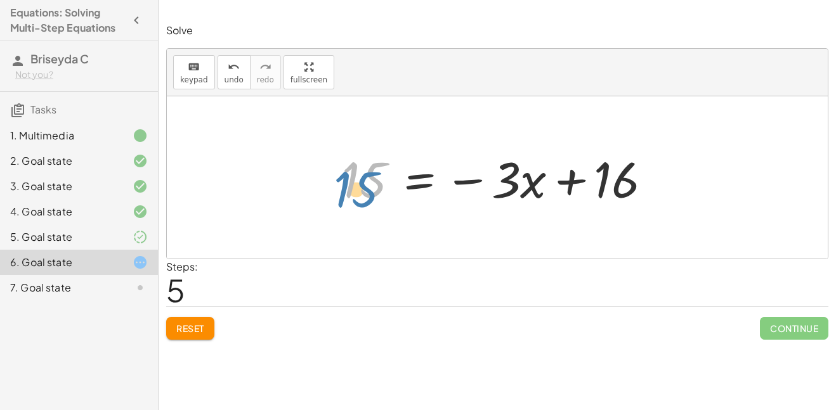
drag, startPoint x: 361, startPoint y: 194, endPoint x: 361, endPoint y: 204, distance: 9.5
click at [361, 204] on div at bounding box center [501, 177] width 332 height 65
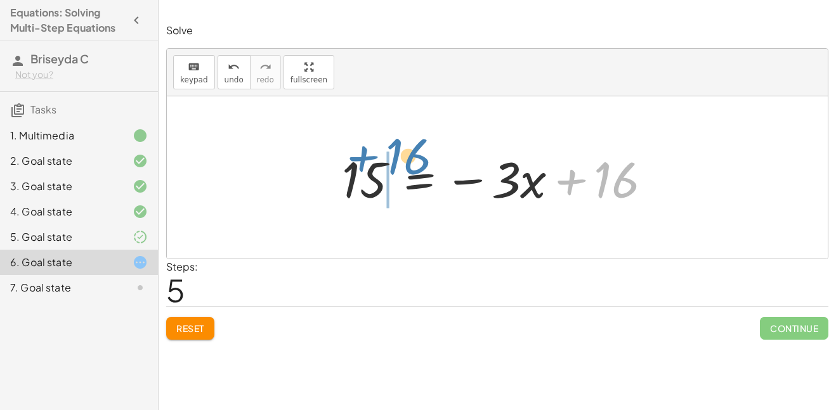
drag, startPoint x: 605, startPoint y: 174, endPoint x: 394, endPoint y: 152, distance: 212.3
click at [394, 152] on div at bounding box center [501, 177] width 332 height 65
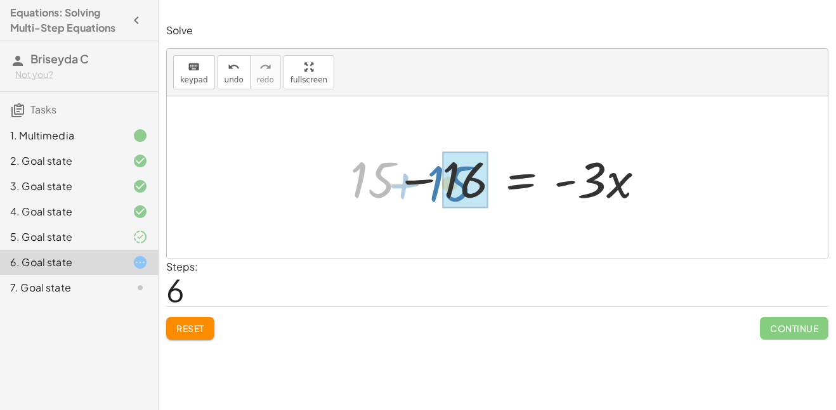
drag, startPoint x: 377, startPoint y: 175, endPoint x: 462, endPoint y: 176, distance: 85.6
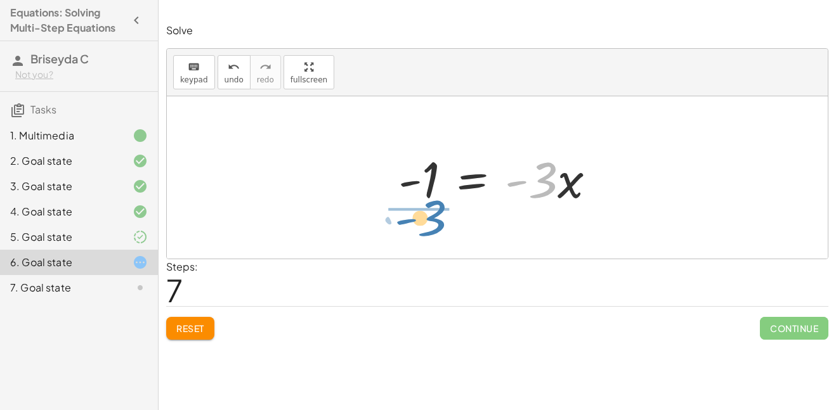
drag, startPoint x: 542, startPoint y: 180, endPoint x: 431, endPoint y: 218, distance: 117.3
click at [431, 218] on div "· 5 · ( + x + 3 ) = + · 2 · ( + x + 3 ) + 10 + · 5 · x + · 5 · 3 = + · 2 · ( + …" at bounding box center [497, 177] width 661 height 162
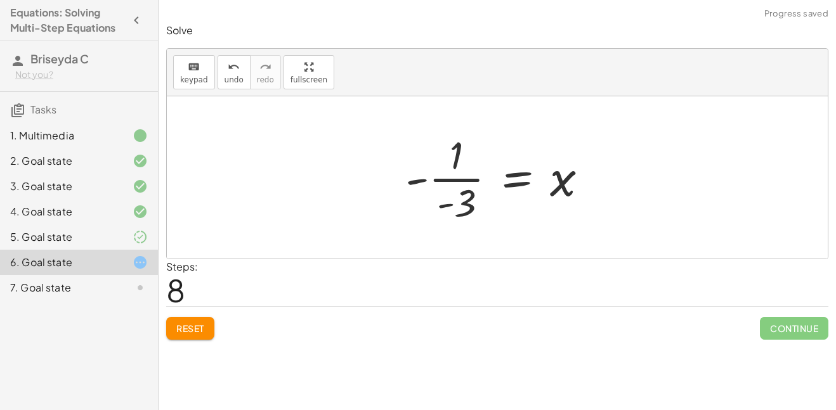
click at [445, 206] on div at bounding box center [501, 178] width 205 height 98
click at [416, 181] on div at bounding box center [501, 178] width 205 height 98
click at [467, 204] on div at bounding box center [501, 178] width 205 height 98
drag, startPoint x: 449, startPoint y: 208, endPoint x: 427, endPoint y: 190, distance: 28.8
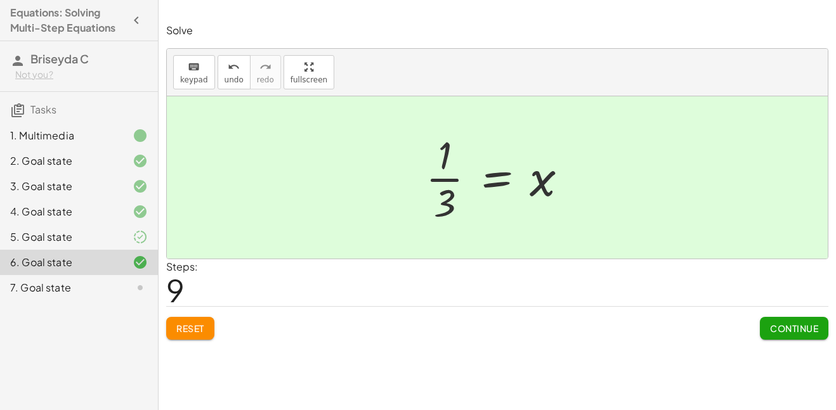
click at [792, 324] on span "Continue" at bounding box center [794, 328] width 48 height 11
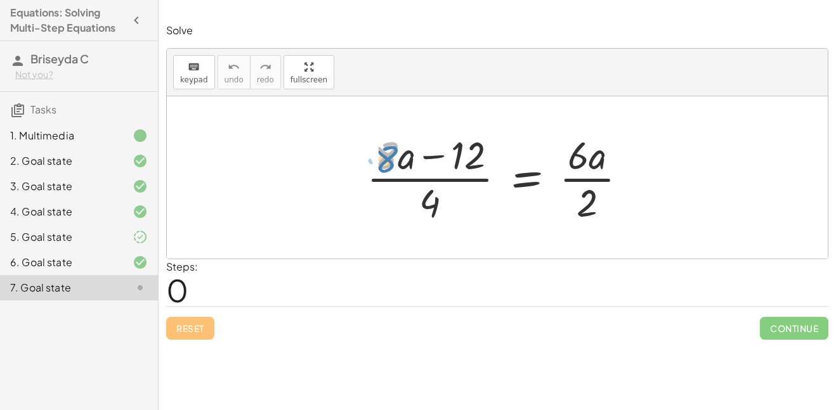
click at [396, 154] on div at bounding box center [501, 178] width 283 height 98
click at [410, 158] on div at bounding box center [501, 178] width 283 height 98
drag, startPoint x: 396, startPoint y: 162, endPoint x: 391, endPoint y: 167, distance: 7.6
click at [391, 167] on div at bounding box center [501, 178] width 283 height 98
